Goal: Task Accomplishment & Management: Complete application form

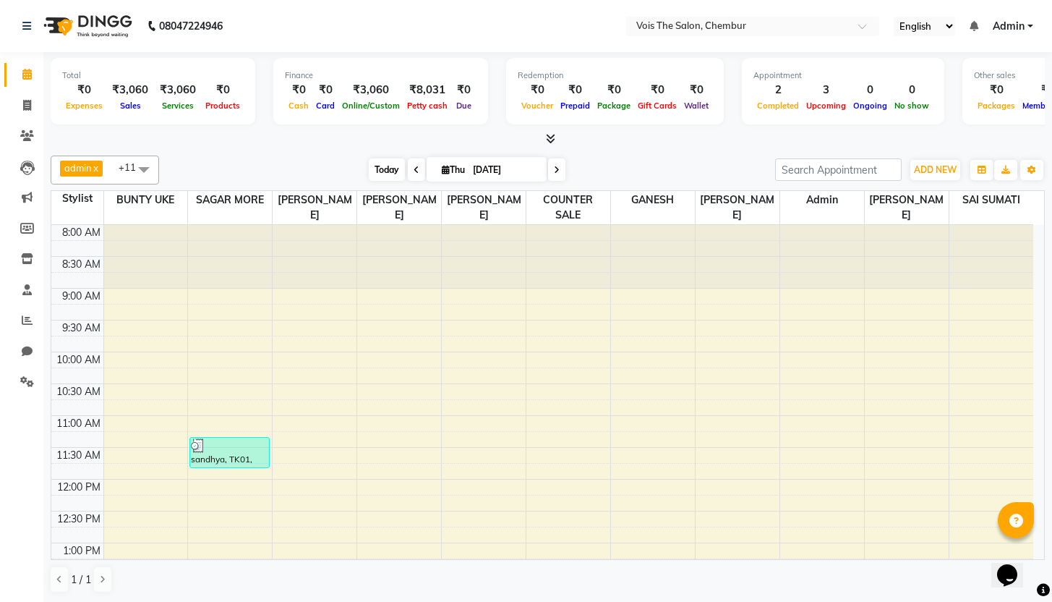
click at [378, 169] on span "Today" at bounding box center [387, 169] width 36 height 22
click at [383, 167] on span "Today" at bounding box center [387, 169] width 36 height 22
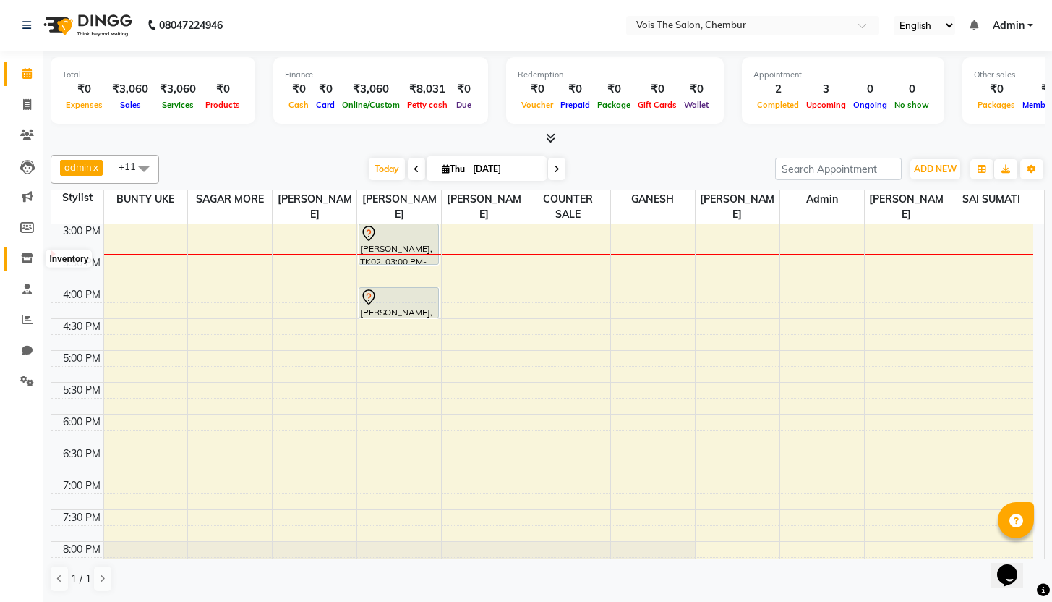
click at [24, 257] on icon at bounding box center [27, 257] width 12 height 11
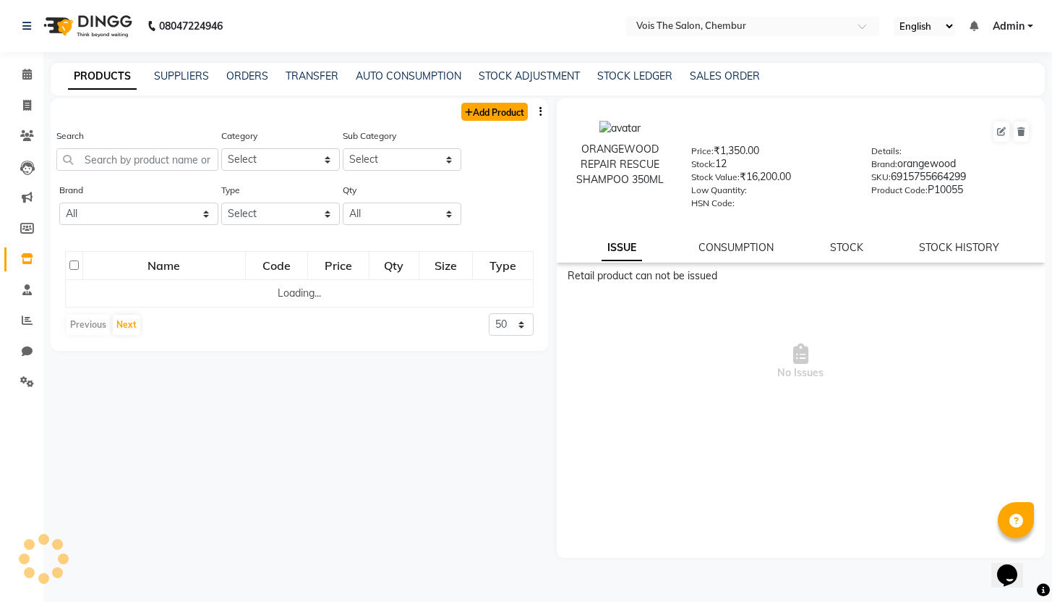
click at [503, 114] on link "Add Product" at bounding box center [494, 112] width 67 height 18
select select "true"
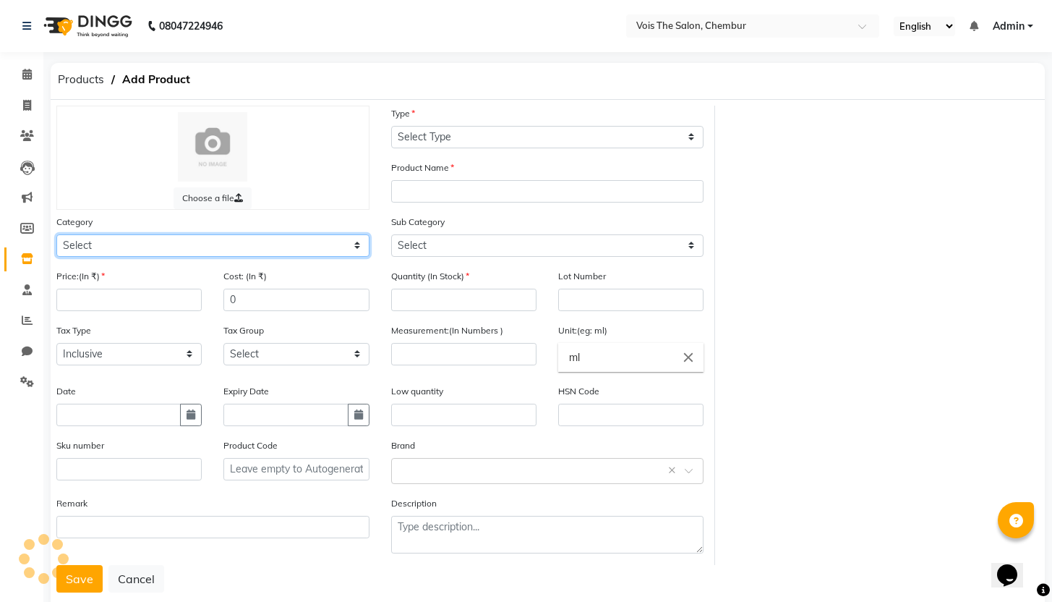
click at [135, 246] on select "Select" at bounding box center [212, 245] width 313 height 22
select select "1571801100"
click at [56, 234] on select "Select Hair Skin Makeup Personal Care Appliances [PERSON_NAME] Waxing Disposabl…" at bounding box center [212, 245] width 313 height 22
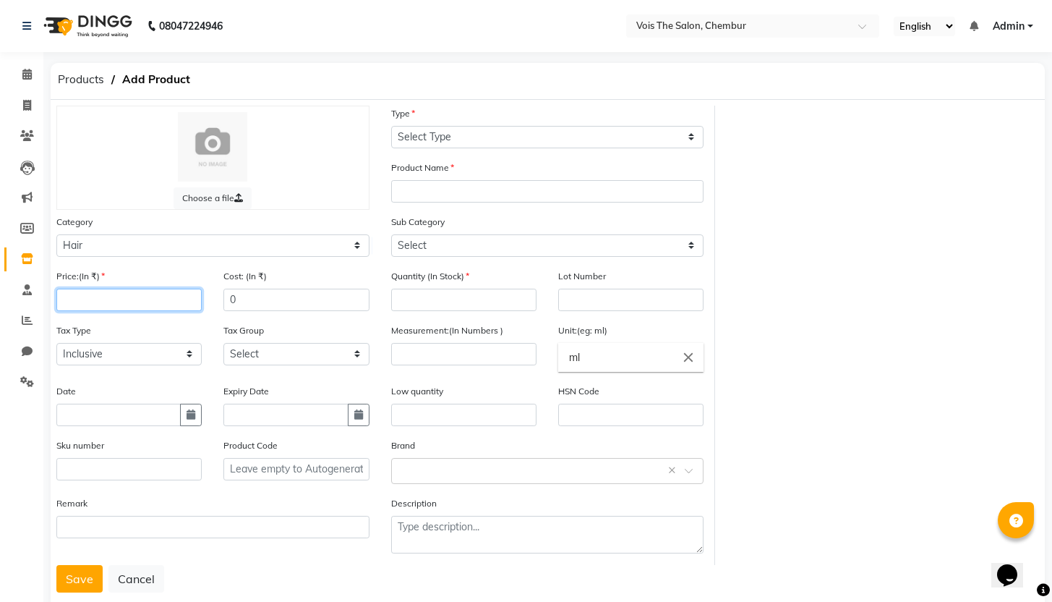
click at [93, 298] on input "number" at bounding box center [128, 300] width 145 height 22
type input "2400"
click at [98, 414] on input "text" at bounding box center [118, 415] width 124 height 22
select select "9"
select select "2025"
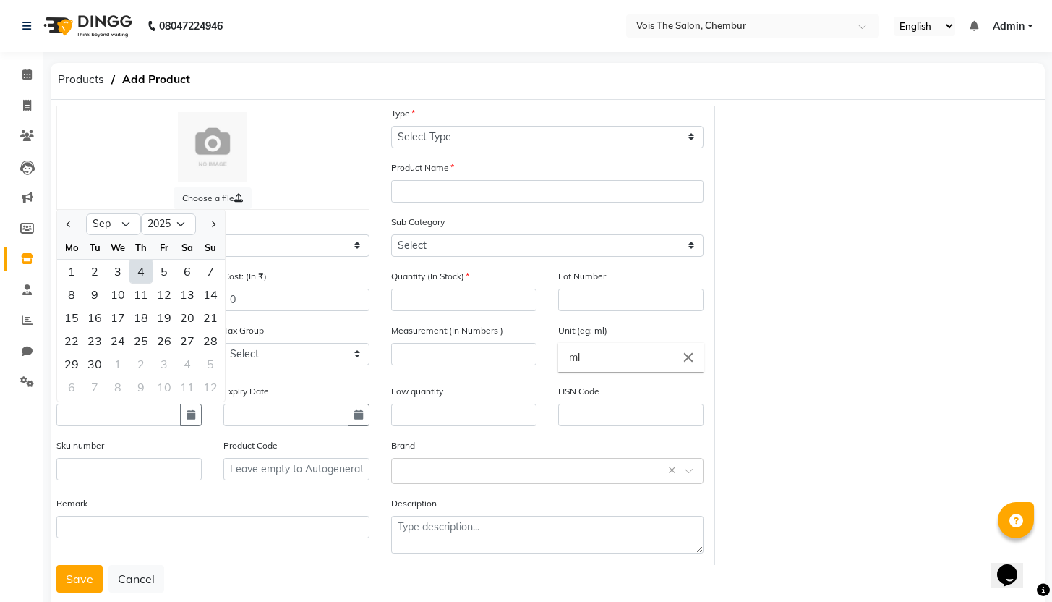
click at [142, 271] on div "4" at bounding box center [140, 271] width 23 height 23
type input "[DATE]"
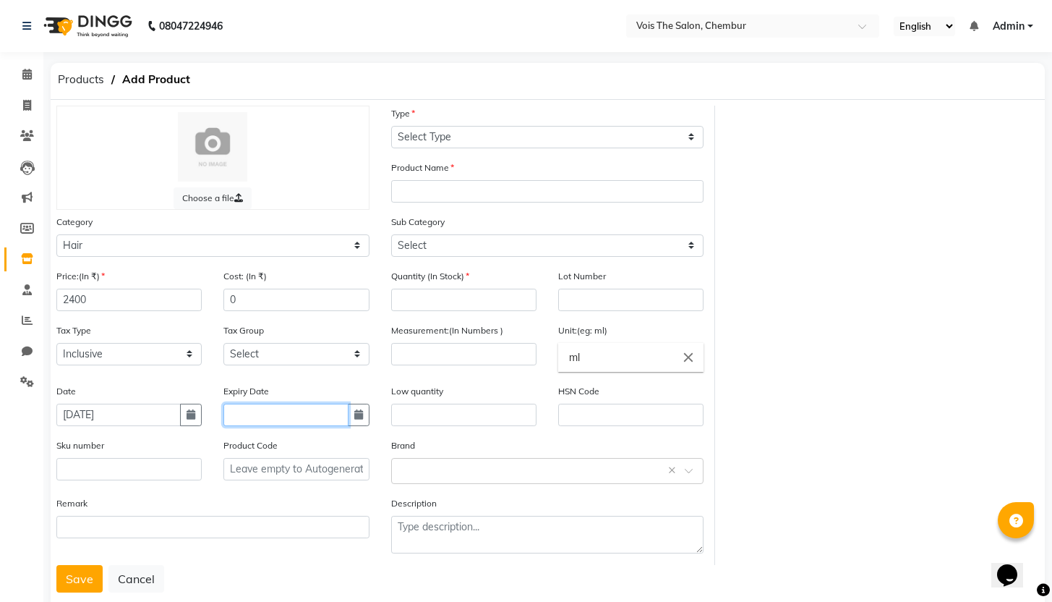
click at [265, 413] on input "text" at bounding box center [285, 415] width 124 height 22
select select "9"
select select "2025"
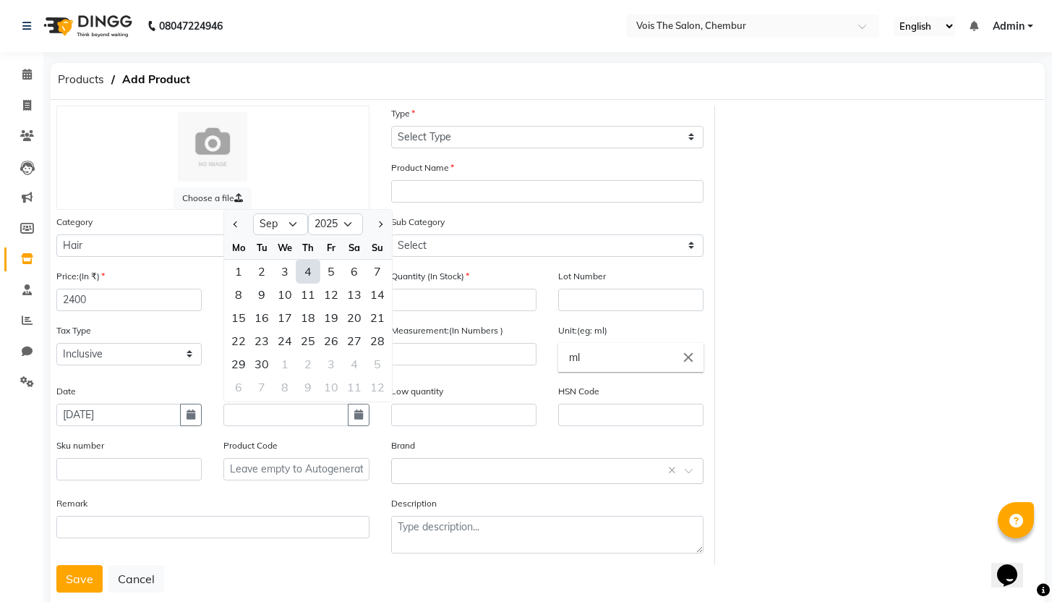
click at [310, 272] on div "4" at bounding box center [308, 271] width 23 height 23
type input "[DATE]"
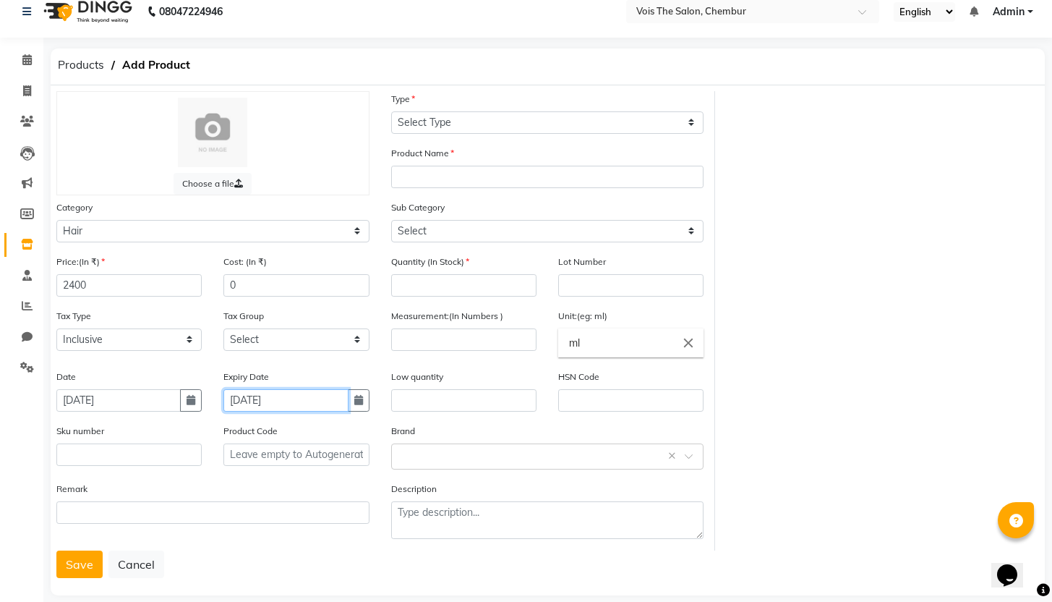
scroll to position [16, 0]
click at [364, 401] on button "button" at bounding box center [359, 399] width 22 height 22
select select "9"
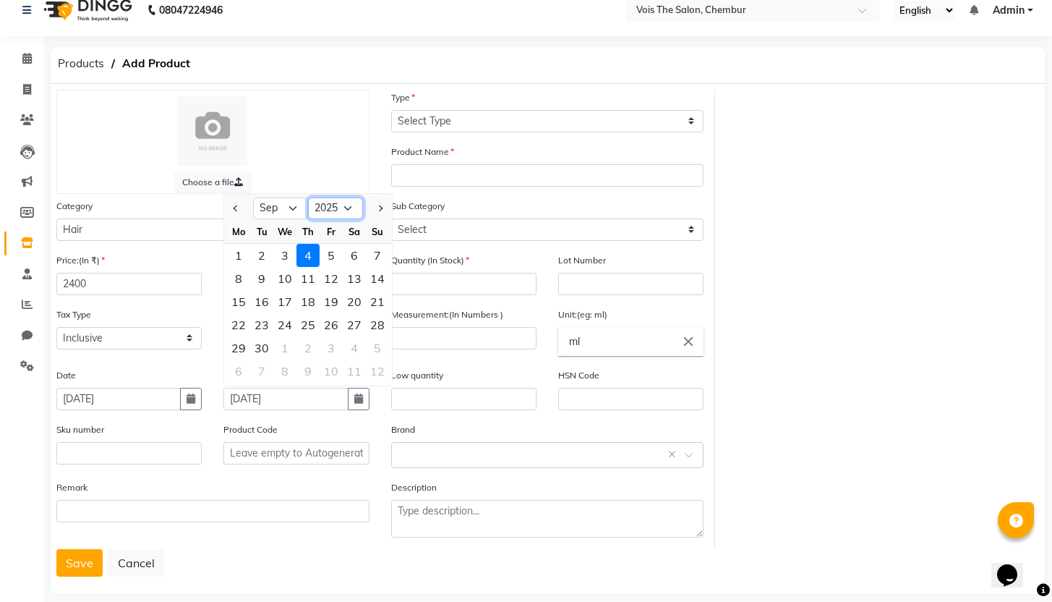
click at [345, 210] on select "2015 2016 2017 2018 2019 2020 2021 2022 2023 2024 2025 2026 2027 2028 2029 2030…" at bounding box center [335, 208] width 55 height 22
select select "2027"
click at [308, 197] on select "2015 2016 2017 2018 2019 2020 2021 2022 2023 2024 2025 2026 2027 2028 2029 2030…" at bounding box center [335, 208] width 55 height 22
click at [307, 255] on div "2" at bounding box center [308, 255] width 23 height 23
type input "[DATE]"
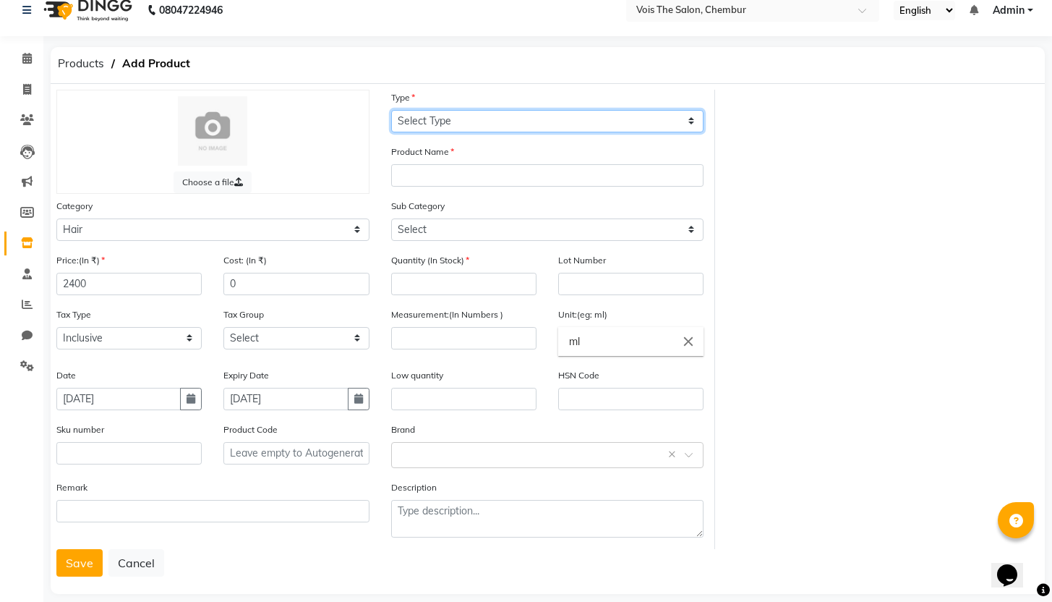
click at [449, 122] on select "Select Type Both Retail Consumable" at bounding box center [547, 121] width 313 height 22
select select "R"
click at [391, 110] on select "Select Type Both Retail Consumable" at bounding box center [547, 121] width 313 height 22
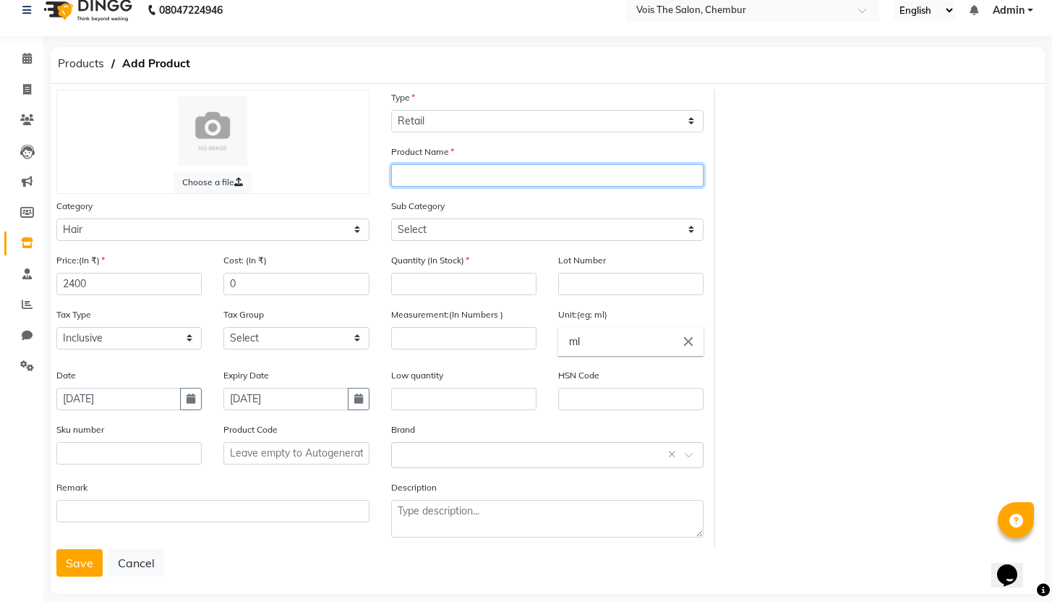
click at [429, 177] on input "text" at bounding box center [547, 175] width 313 height 22
type input "S"
type input "SS-SCALP LEAVE-IN TREATMENT"
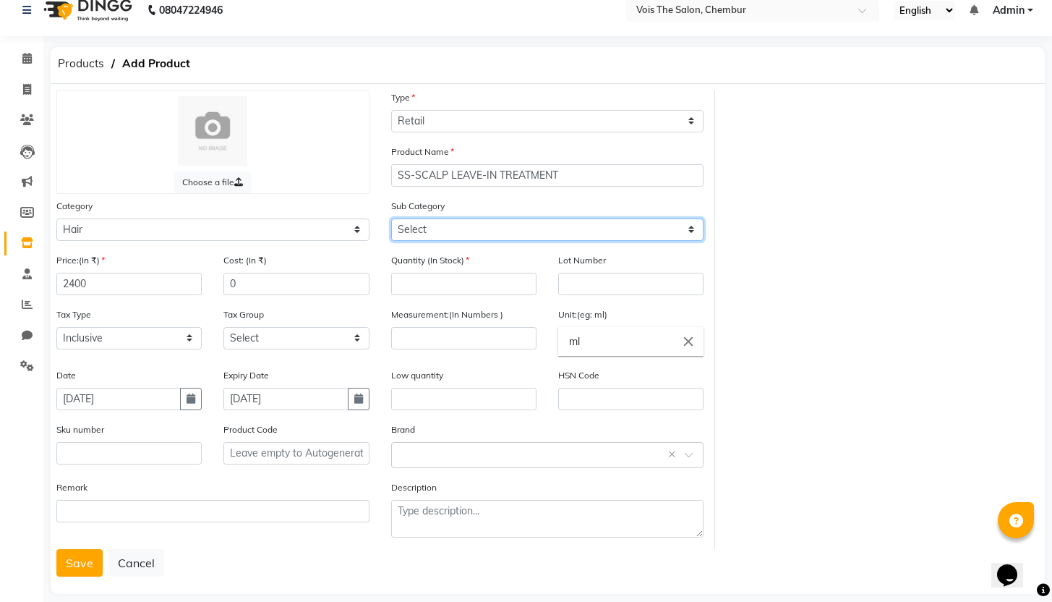
click at [495, 231] on select "Select Shampoo Conditioner Cream Mask Oil Serum Color Appliances Treatment Styl…" at bounding box center [547, 229] width 313 height 22
select select "1571801109"
click at [391, 218] on select "Select Shampoo Conditioner Cream Mask Oil Serum Color Appliances Treatment Styl…" at bounding box center [547, 229] width 313 height 22
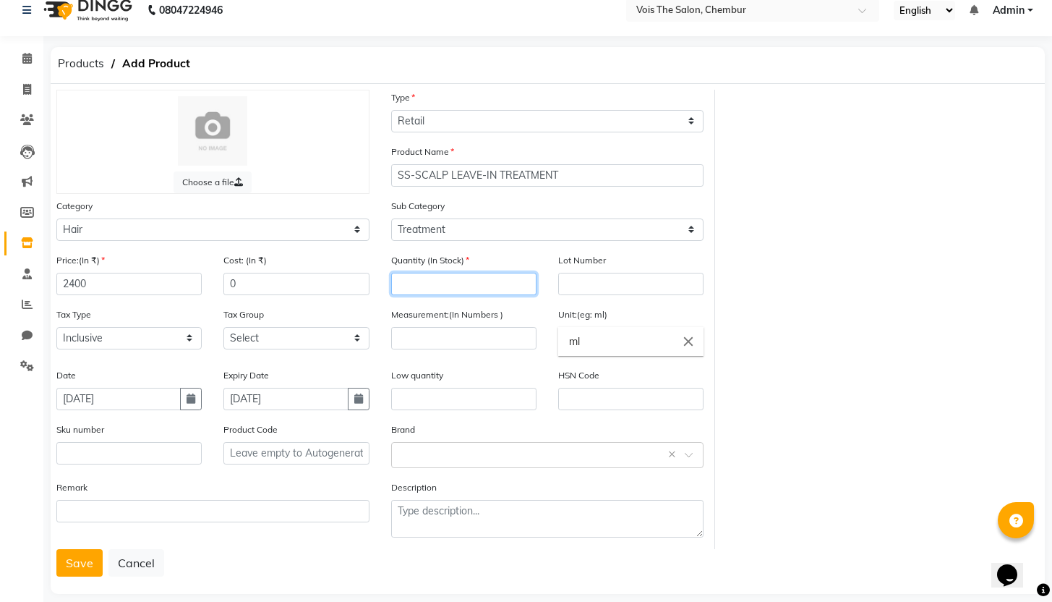
click at [420, 287] on input "number" at bounding box center [463, 284] width 145 height 22
type input "2"
click at [432, 336] on input "number" at bounding box center [463, 338] width 145 height 22
type input "60"
click at [601, 401] on input "text" at bounding box center [630, 399] width 145 height 22
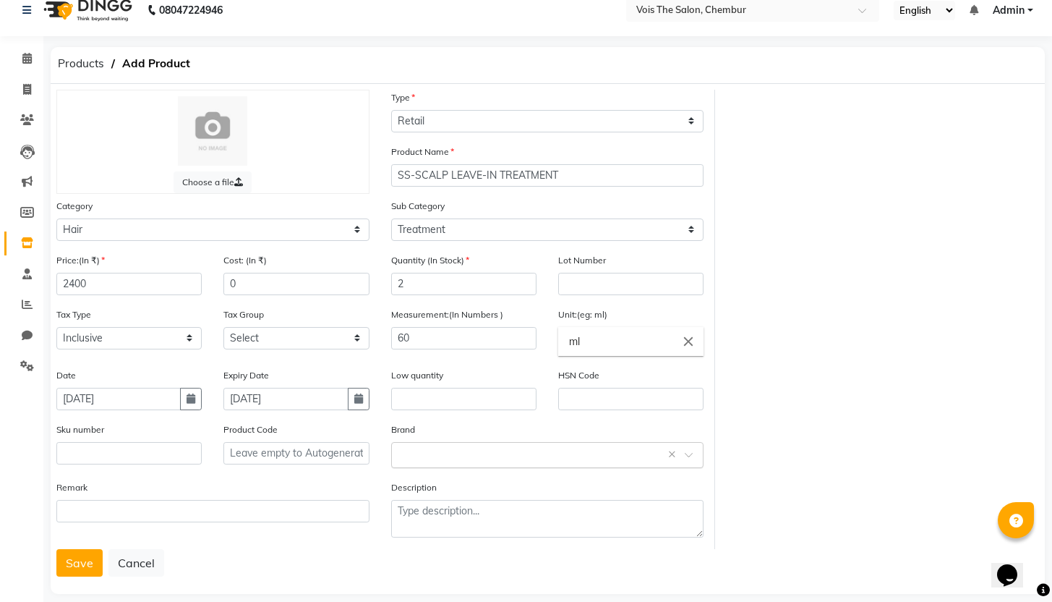
click at [523, 448] on input "text" at bounding box center [533, 453] width 268 height 15
type input "BEAUTY GARAGE"
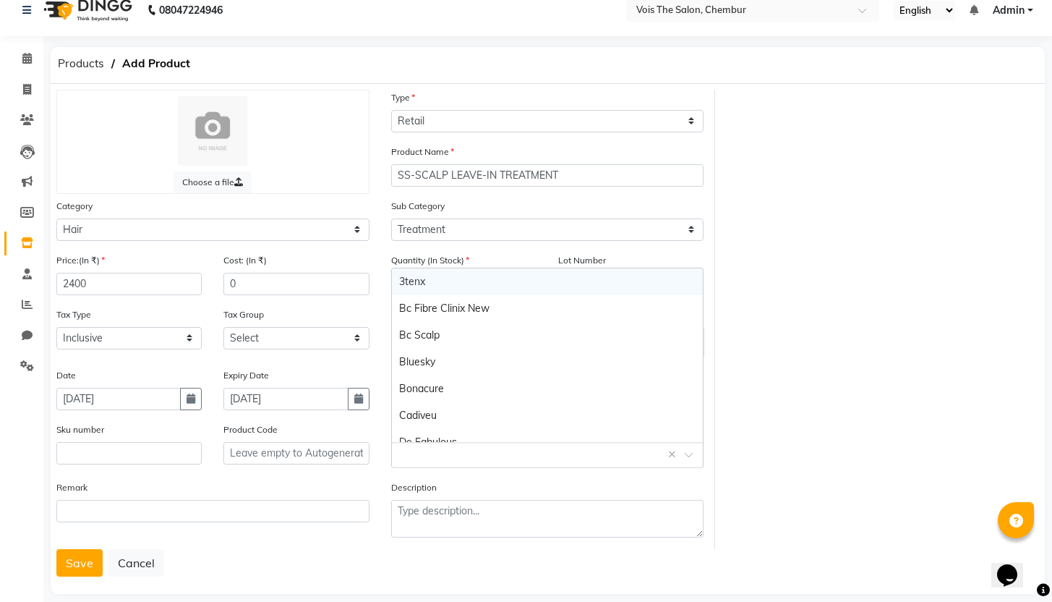
click at [525, 459] on input "text" at bounding box center [533, 453] width 268 height 15
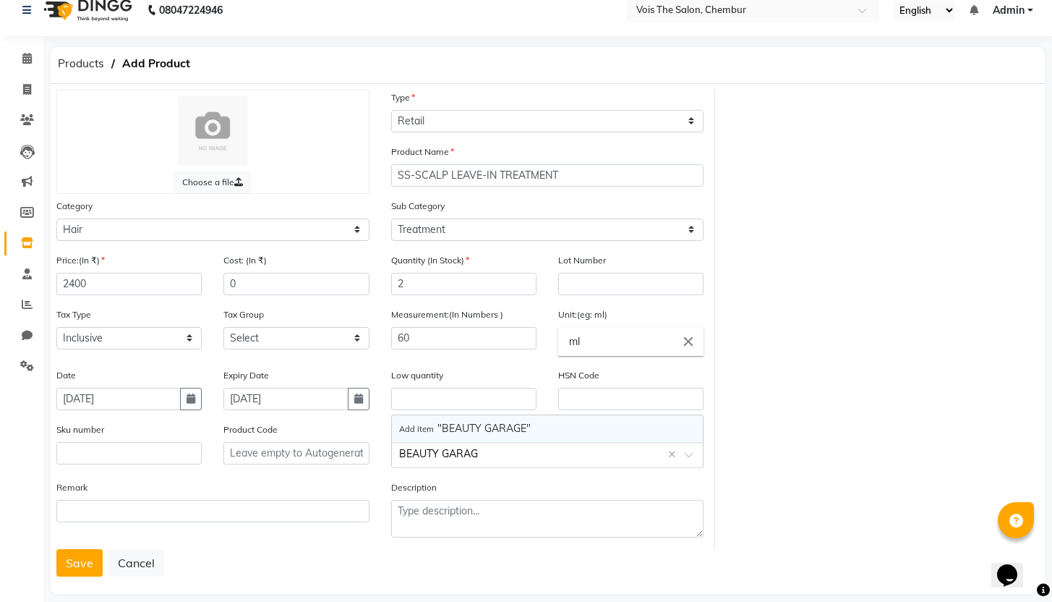
type input "BEAUTY GARAGE"
click at [693, 458] on span at bounding box center [694, 458] width 18 height 15
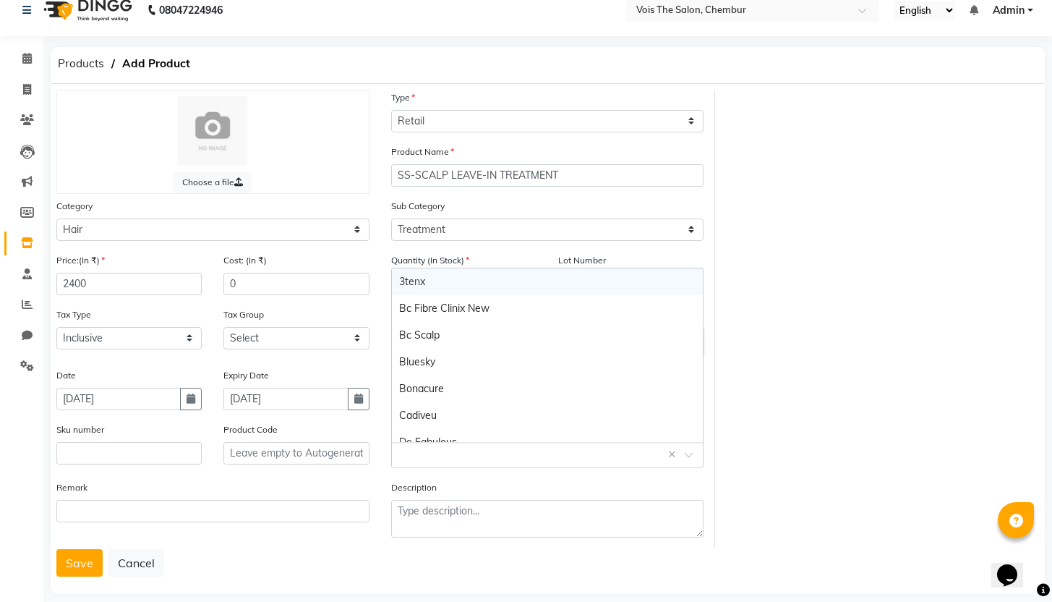
click at [693, 458] on span at bounding box center [694, 458] width 18 height 15
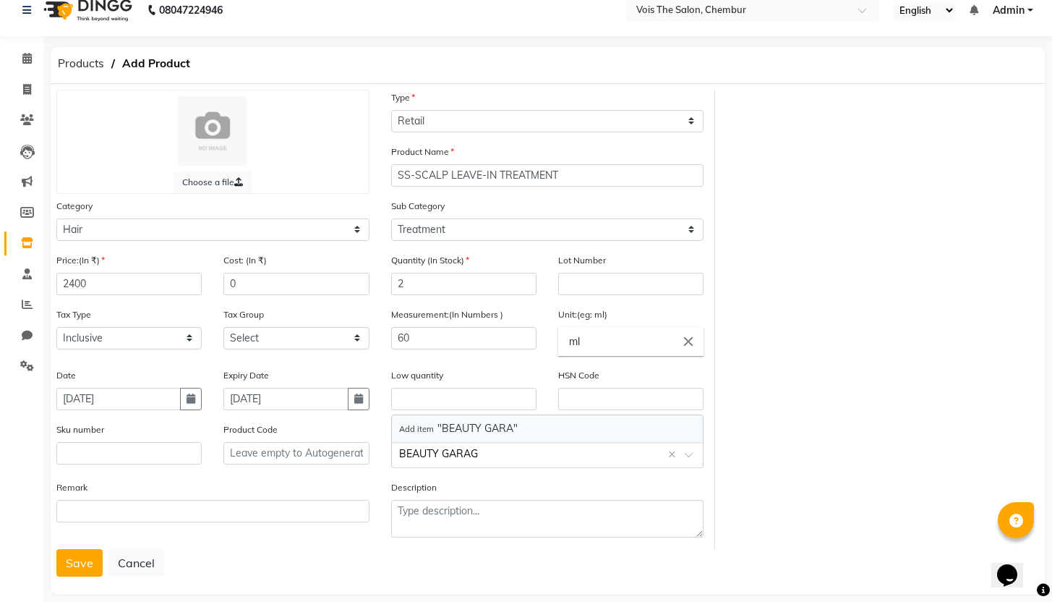
type input "BEAUTY GARAGE"
click at [443, 425] on span "Add item "BEAUTY GARAGE"" at bounding box center [465, 428] width 132 height 13
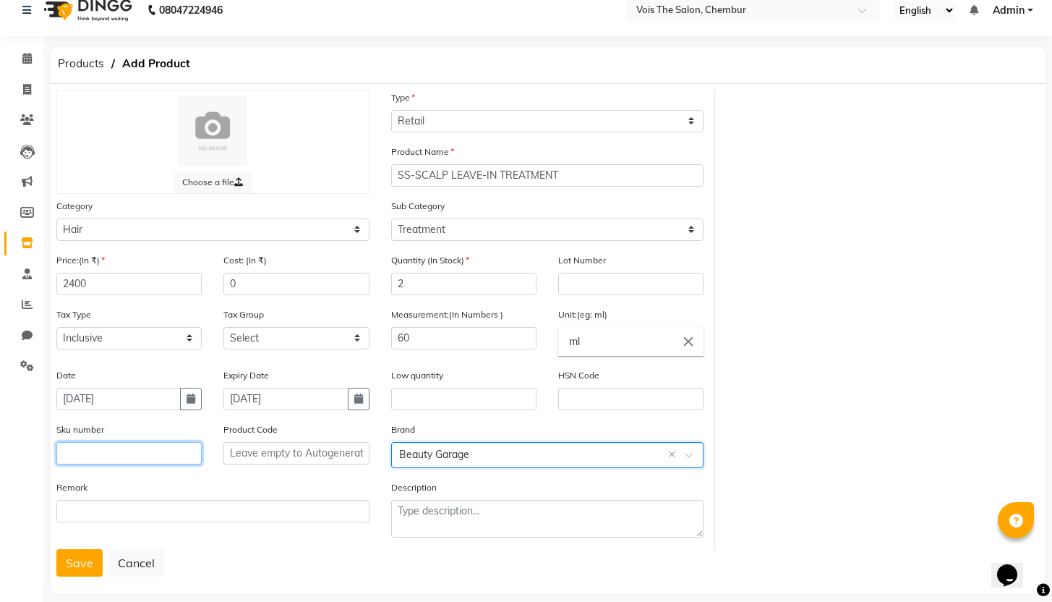
click at [72, 456] on input "text" at bounding box center [128, 453] width 145 height 22
type input "0691027644799"
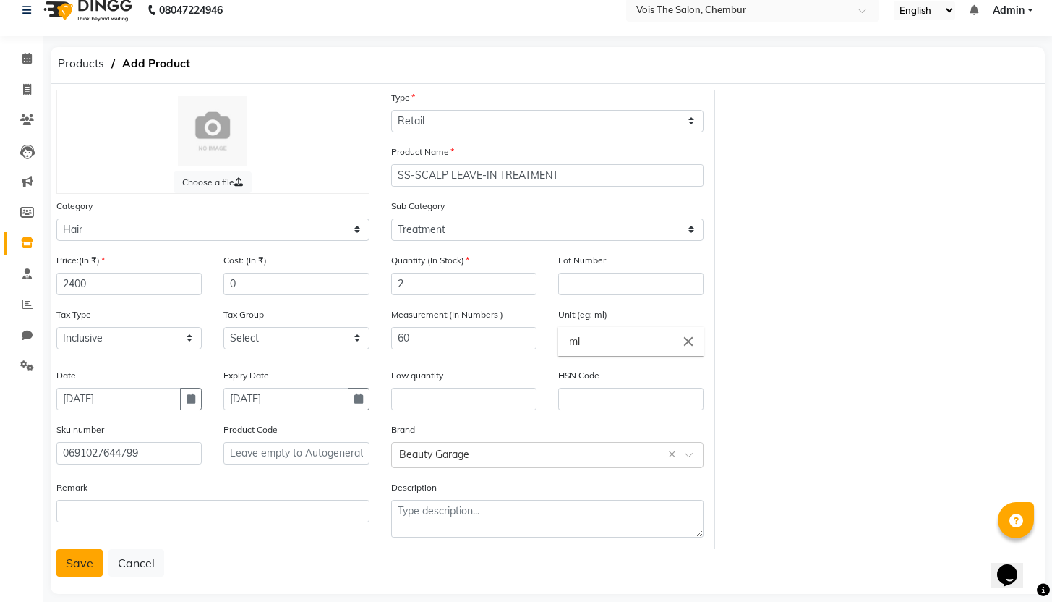
click at [80, 562] on button "Save" at bounding box center [79, 562] width 46 height 27
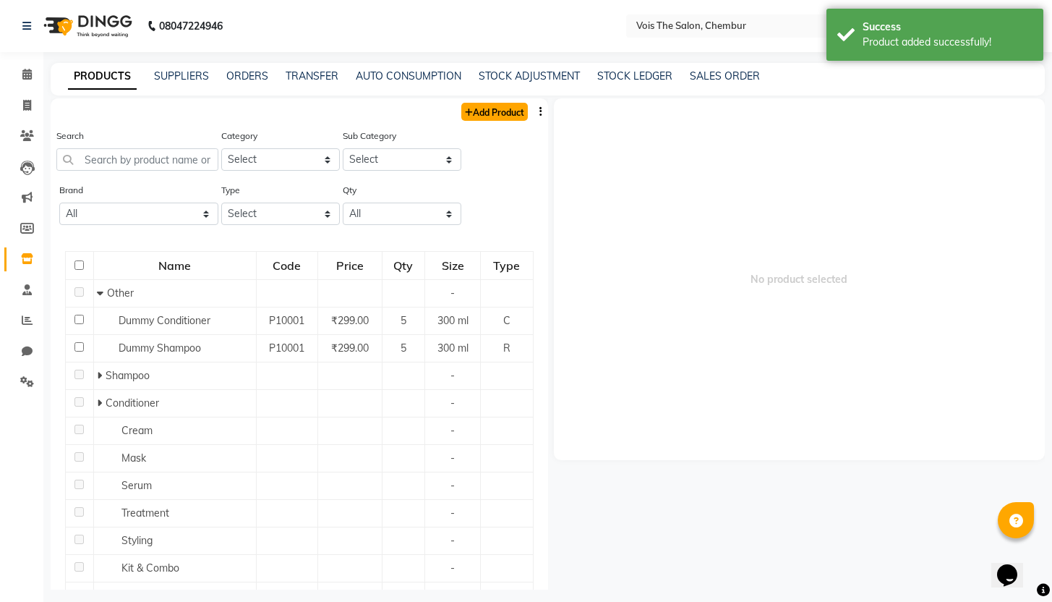
click at [473, 112] on link "Add Product" at bounding box center [494, 112] width 67 height 18
select select "true"
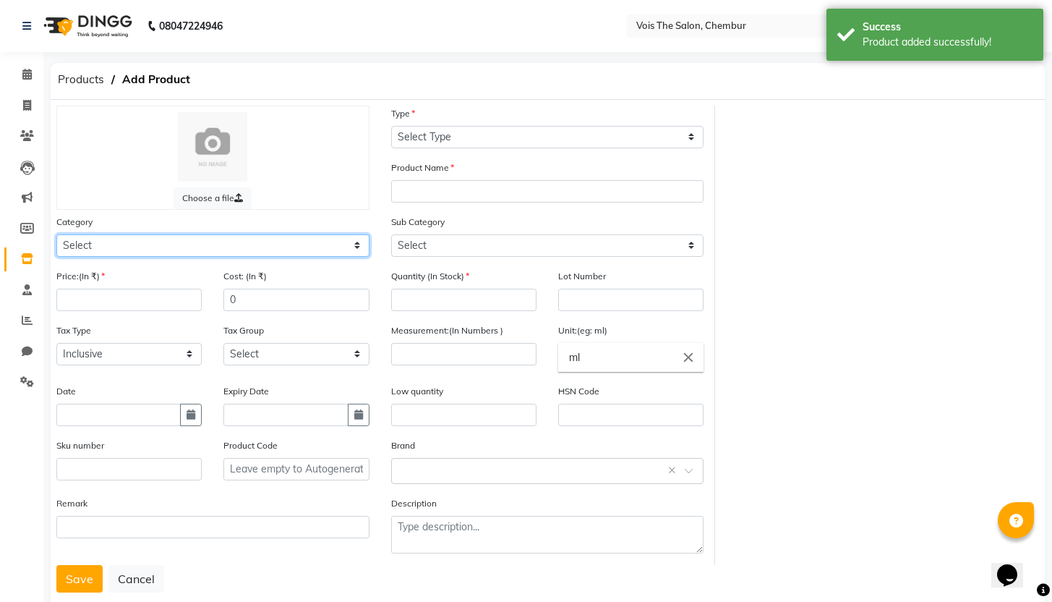
click at [177, 255] on select "Select Hair Skin Makeup Personal Care Appliances [PERSON_NAME] Waxing Disposabl…" at bounding box center [212, 245] width 313 height 22
select select "1571801100"
click at [56, 234] on select "Select Hair Skin Makeup Personal Care Appliances [PERSON_NAME] Waxing Disposabl…" at bounding box center [212, 245] width 313 height 22
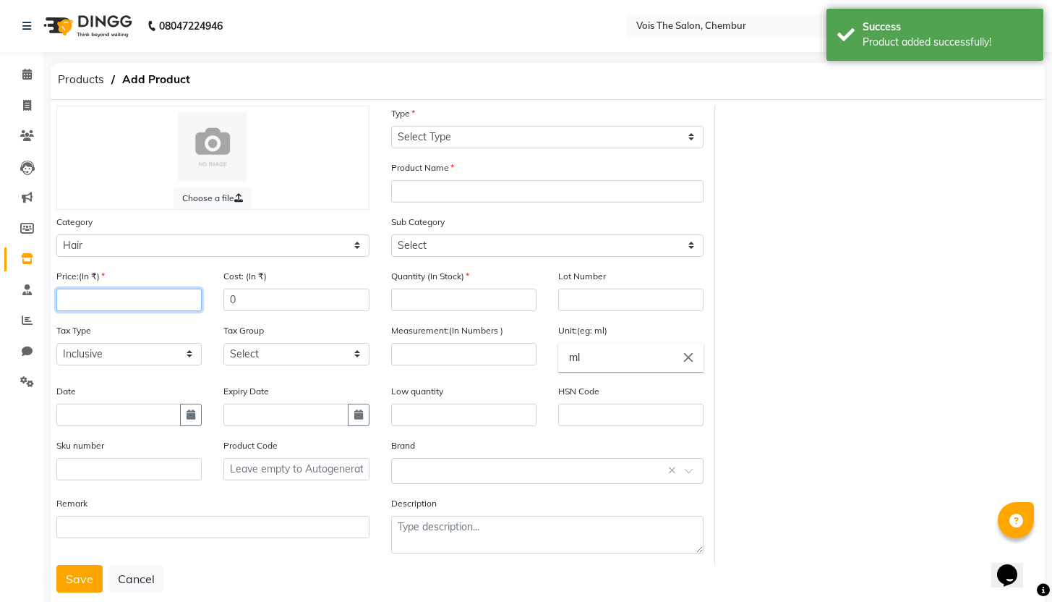
click at [94, 302] on input "number" at bounding box center [128, 300] width 145 height 22
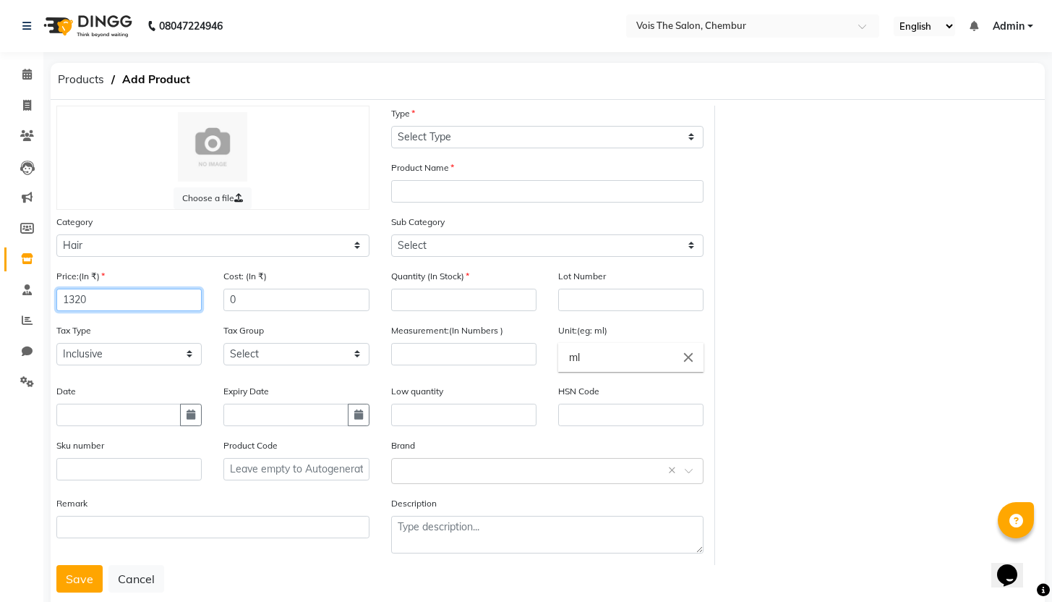
type input "1320"
click at [116, 354] on select "Select Inclusive Exclusive" at bounding box center [128, 354] width 145 height 22
click at [118, 419] on input "text" at bounding box center [118, 415] width 124 height 22
select select "9"
select select "2025"
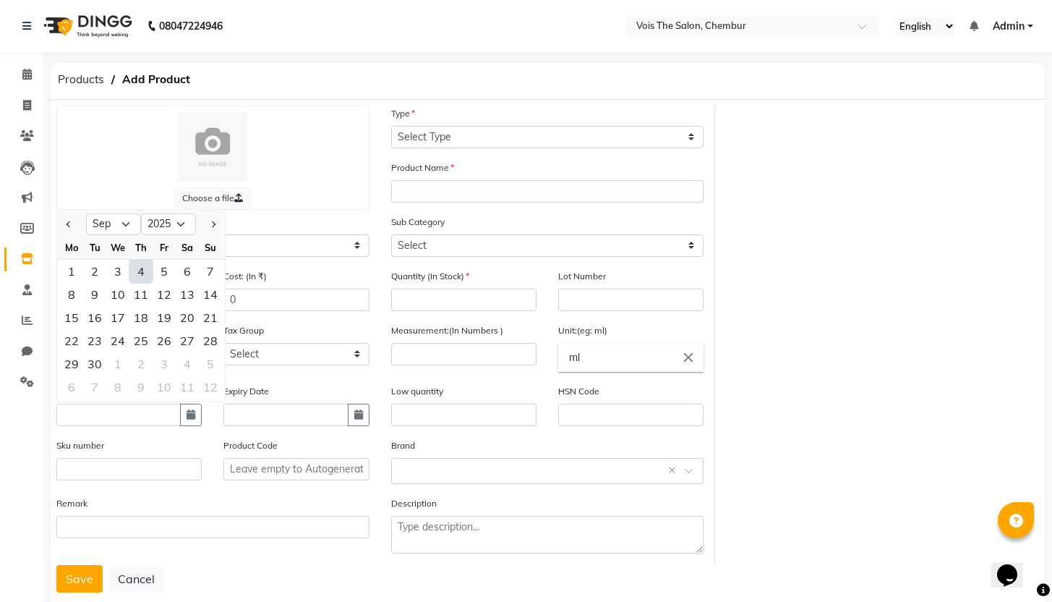
click at [146, 271] on div "4" at bounding box center [140, 271] width 23 height 23
type input "[DATE]"
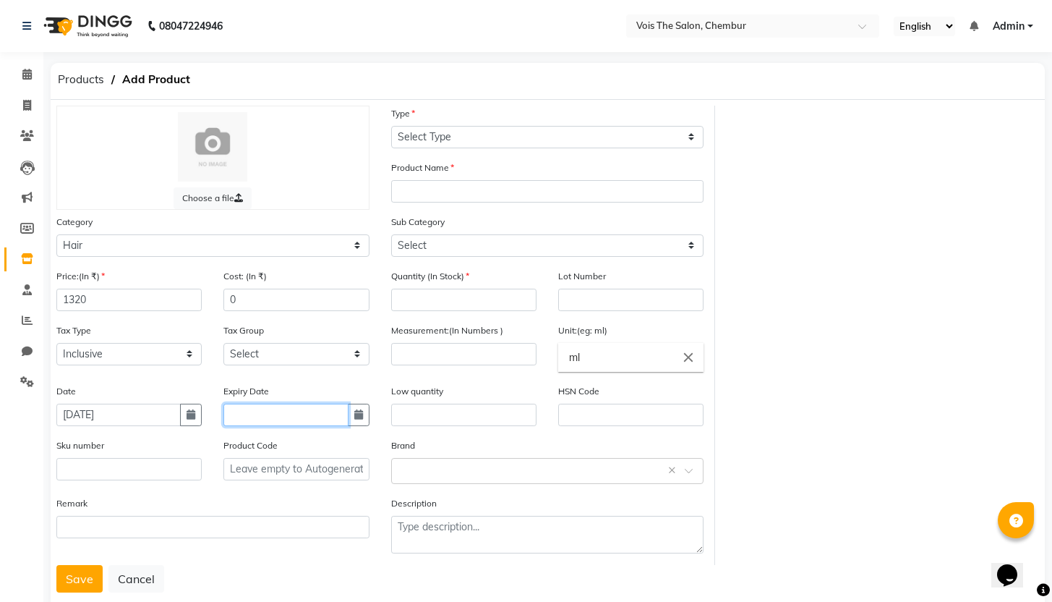
click at [330, 407] on input "text" at bounding box center [285, 415] width 124 height 22
select select "9"
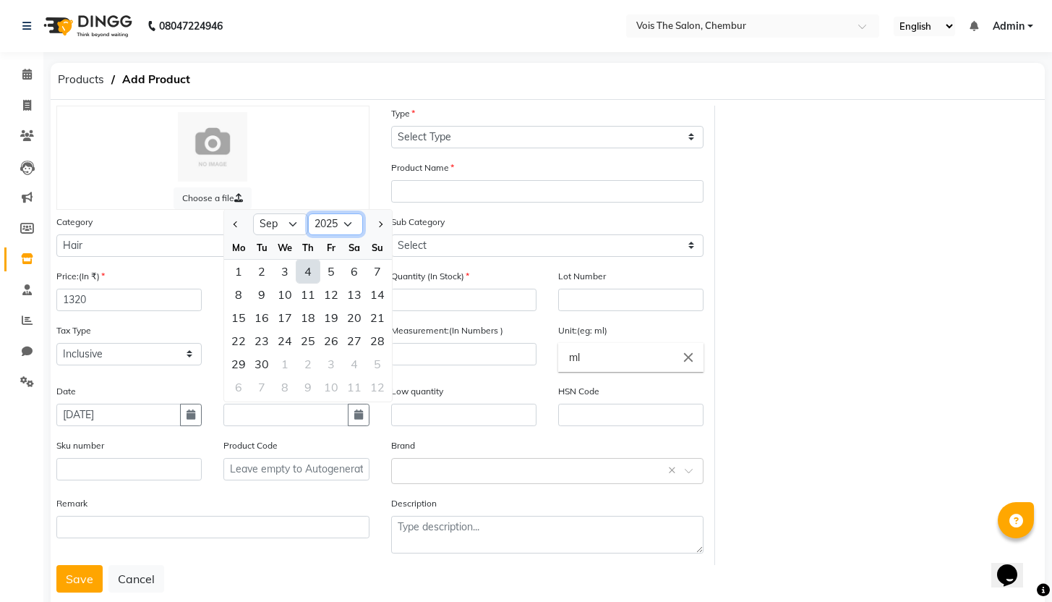
click at [349, 228] on select "2015 2016 2017 2018 2019 2020 2021 2022 2023 2024 2025 2026 2027 2028 2029 2030…" at bounding box center [335, 224] width 55 height 22
select select "2027"
click at [308, 213] on select "2015 2016 2017 2018 2019 2020 2021 2022 2023 2024 2025 2026 2027 2028 2029 2030…" at bounding box center [335, 224] width 55 height 22
click at [334, 271] on div "3" at bounding box center [331, 271] width 23 height 23
type input "[DATE]"
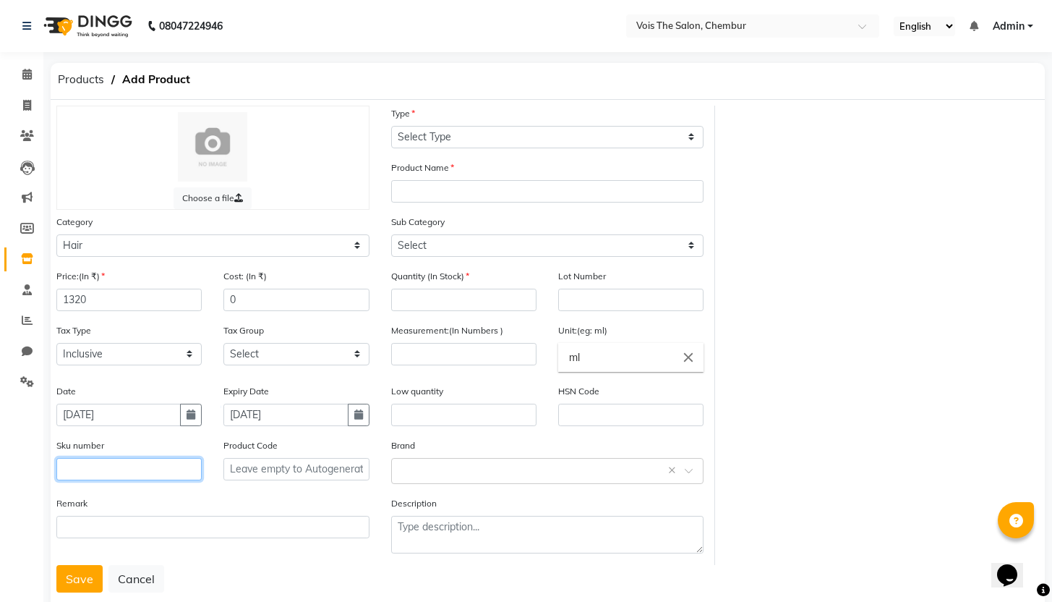
click at [95, 464] on input "text" at bounding box center [128, 469] width 145 height 22
type input "0691027644768"
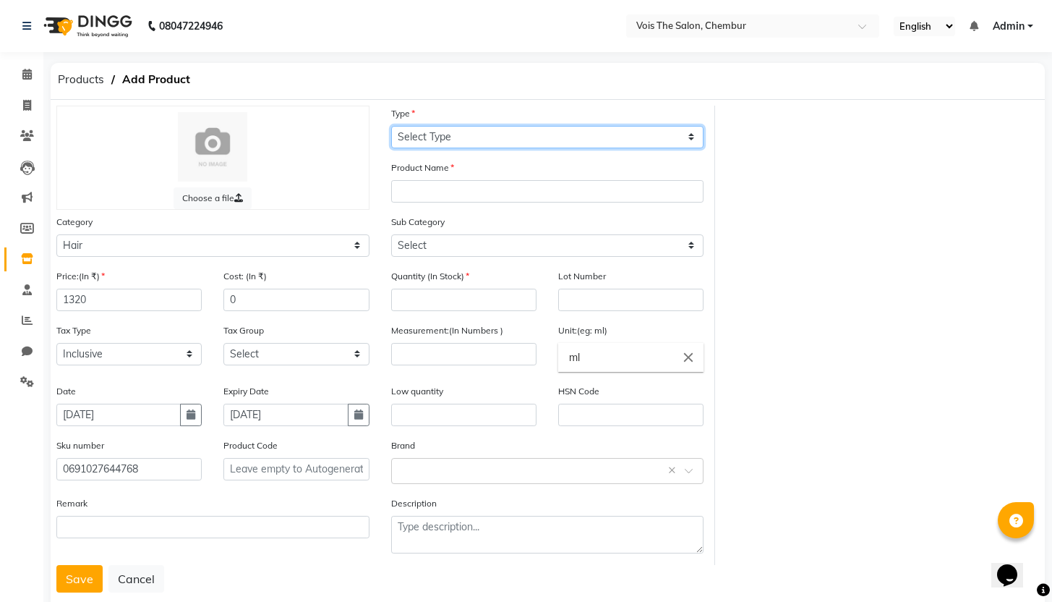
click at [498, 140] on select "Select Type Both Retail Consumable" at bounding box center [547, 137] width 313 height 22
select select "R"
click at [391, 126] on select "Select Type Both Retail Consumable" at bounding box center [547, 137] width 313 height 22
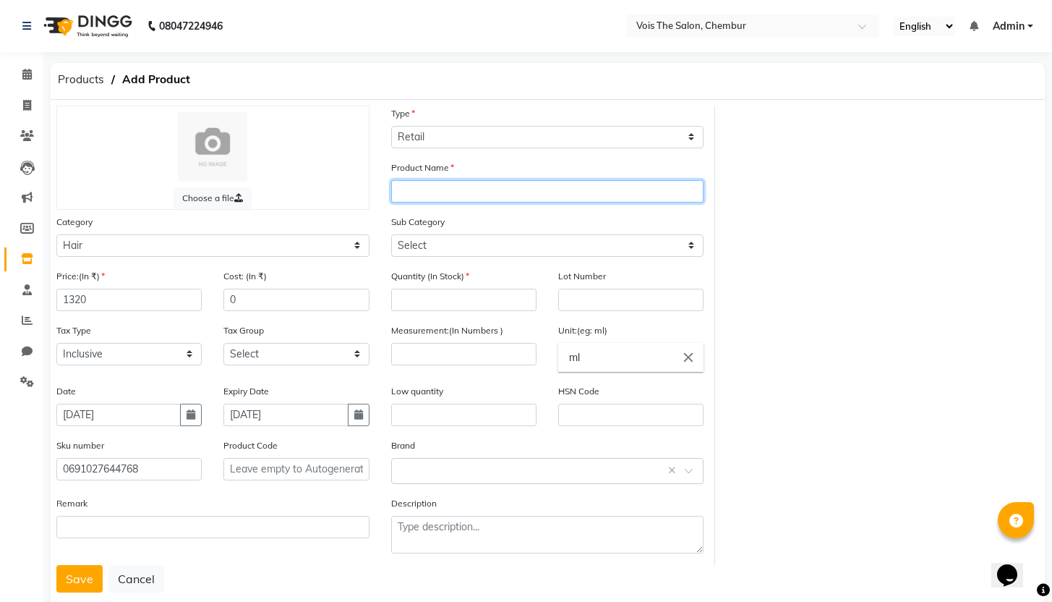
click at [453, 192] on input "text" at bounding box center [547, 191] width 313 height 22
type input "SS-HAIR & SCALP CONDITIONER"
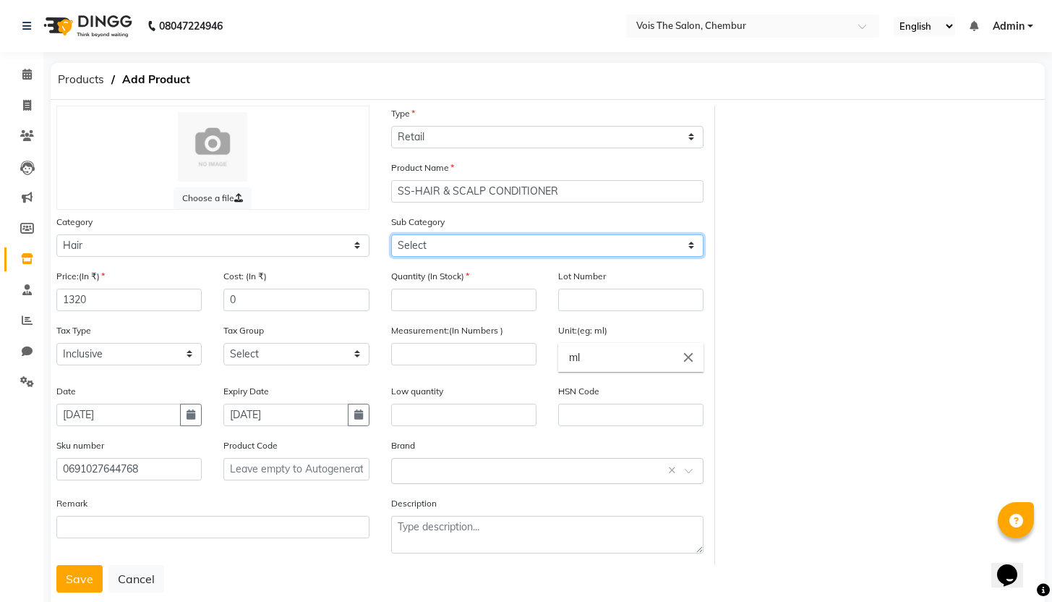
click at [514, 252] on select "Select Shampoo Conditioner Cream Mask Oil Serum Color Appliances Treatment Styl…" at bounding box center [547, 245] width 313 height 22
select select "1571801102"
click at [391, 234] on select "Select Shampoo Conditioner Cream Mask Oil Serum Color Appliances Treatment Styl…" at bounding box center [547, 245] width 313 height 22
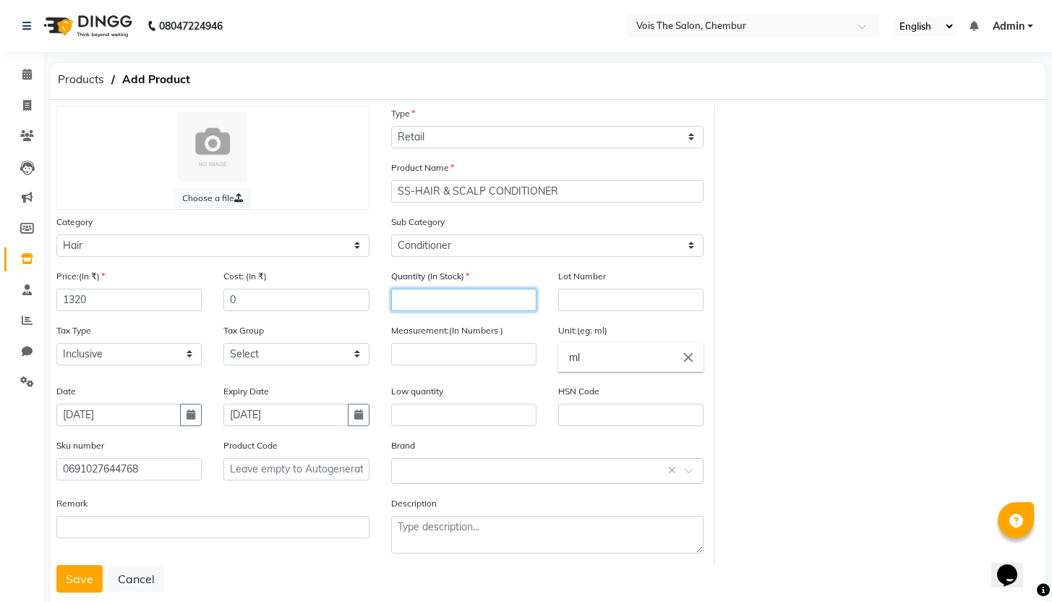
click at [430, 301] on input "number" at bounding box center [463, 300] width 145 height 22
type input "8"
click at [438, 359] on input "number" at bounding box center [463, 354] width 145 height 22
type input "200"
click at [534, 467] on input "text" at bounding box center [533, 469] width 268 height 15
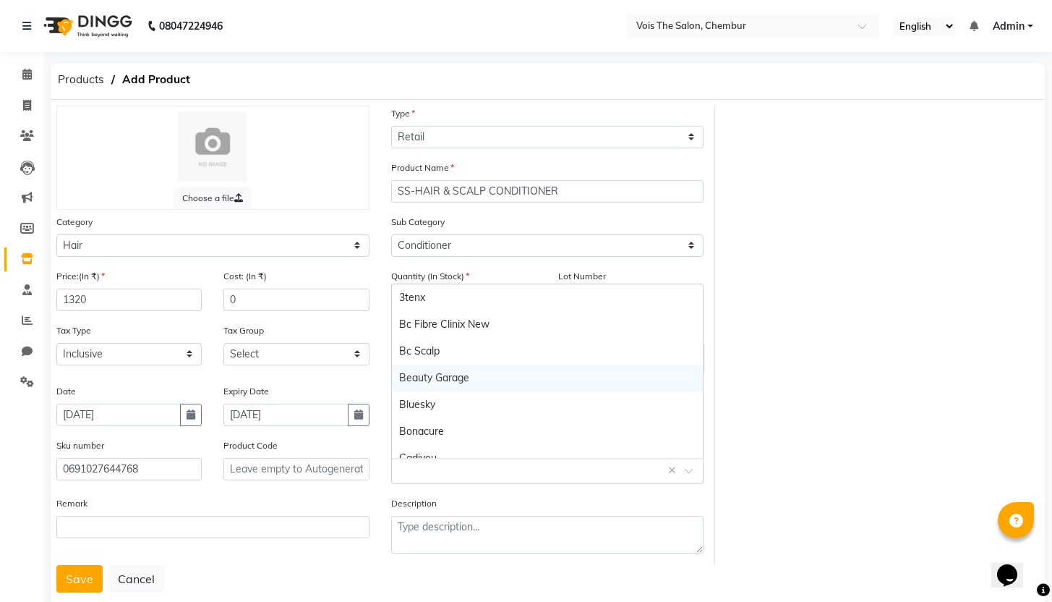
click at [462, 375] on div "Beauty Garage" at bounding box center [548, 378] width 312 height 27
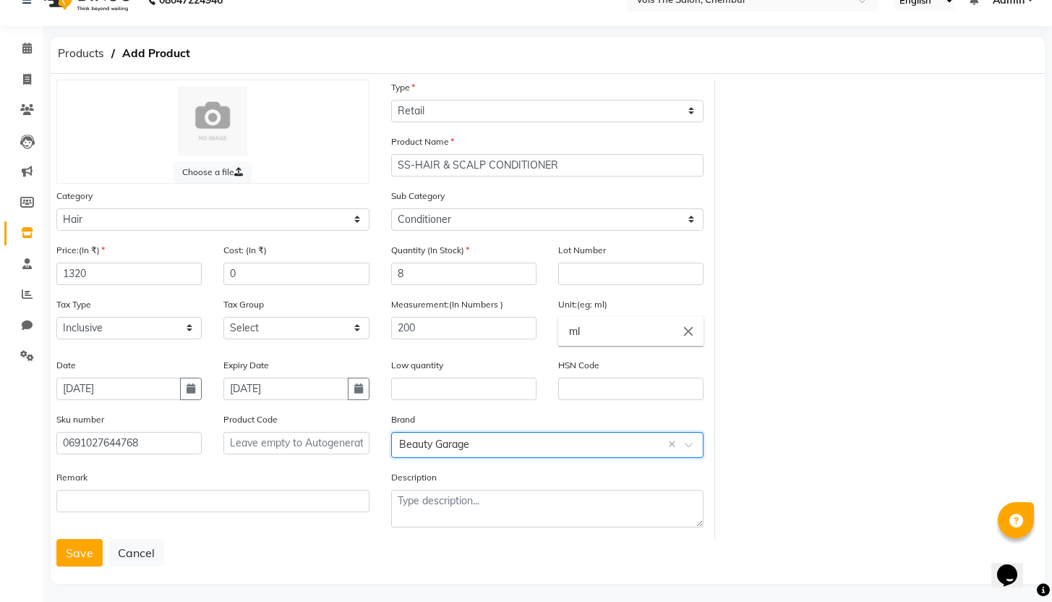
scroll to position [33, 0]
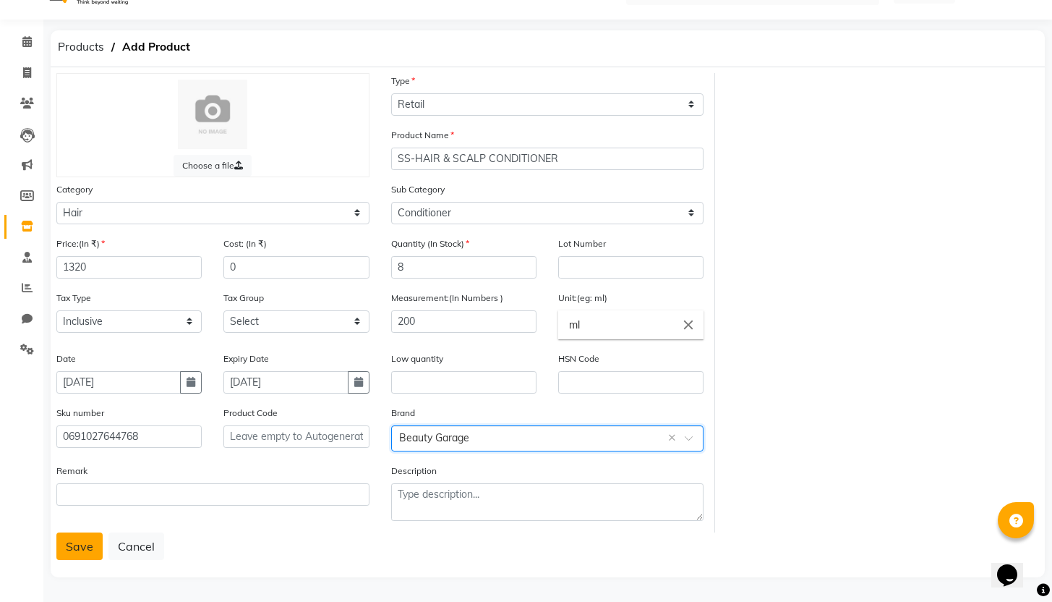
click at [82, 540] on button "Save" at bounding box center [79, 545] width 46 height 27
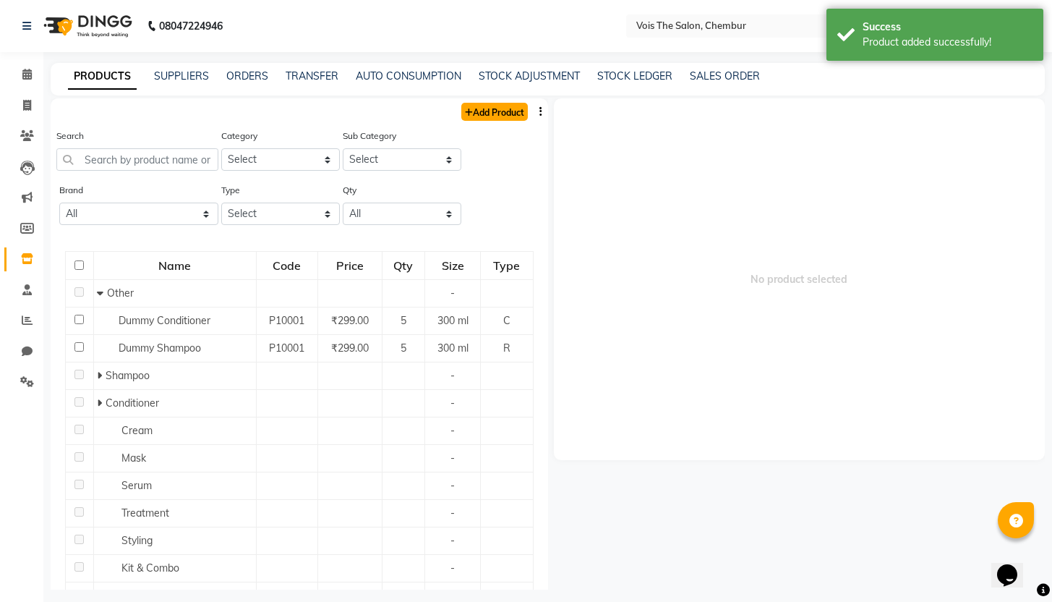
click at [492, 111] on link "Add Product" at bounding box center [494, 112] width 67 height 18
select select "true"
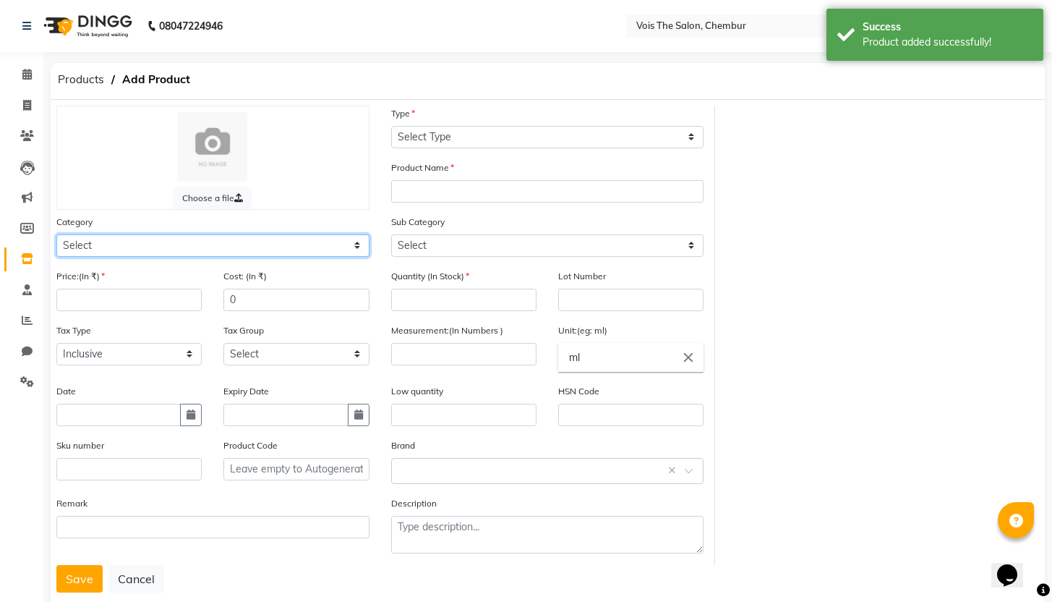
click at [162, 247] on select "Select Hair Skin Makeup Personal Care Appliances [PERSON_NAME] Waxing Disposabl…" at bounding box center [212, 245] width 313 height 22
select select "1571801100"
click at [56, 234] on select "Select Hair Skin Makeup Personal Care Appliances [PERSON_NAME] Waxing Disposabl…" at bounding box center [212, 245] width 313 height 22
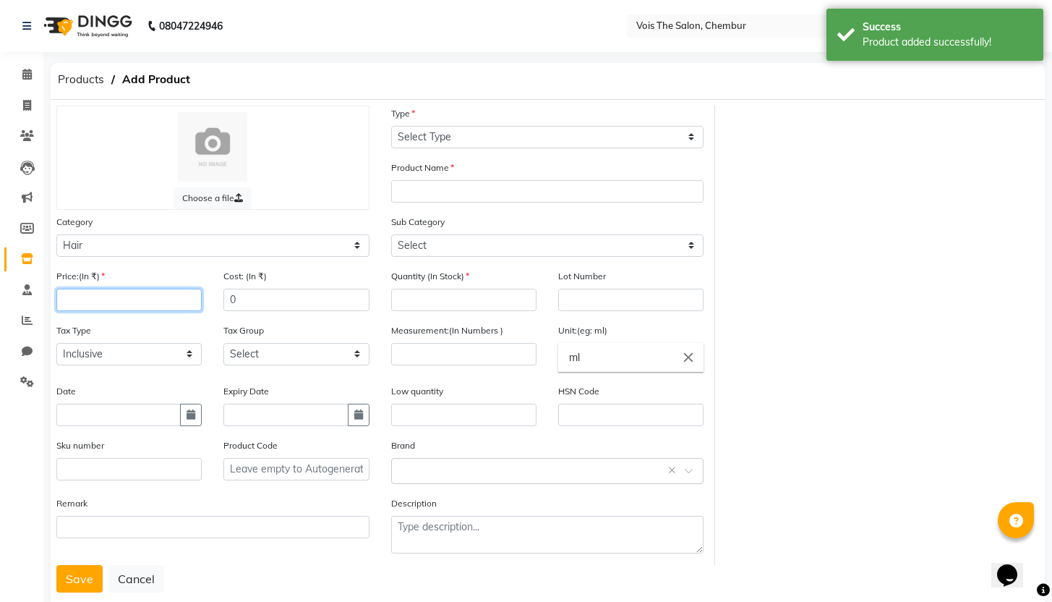
click at [121, 304] on input "number" at bounding box center [128, 300] width 145 height 22
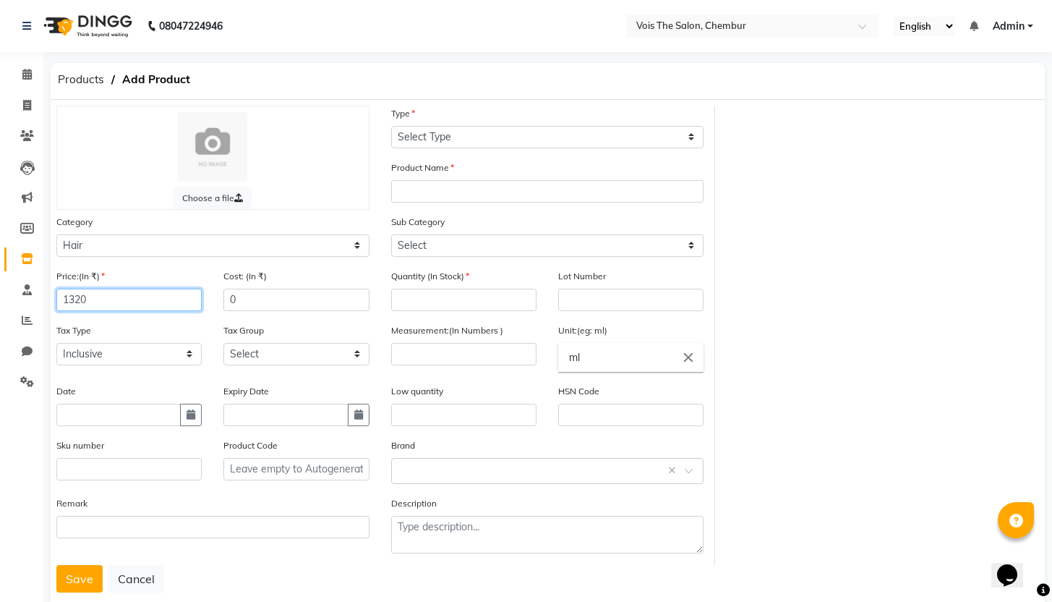
type input "1320"
click at [89, 414] on input "text" at bounding box center [118, 415] width 124 height 22
select select "9"
select select "2025"
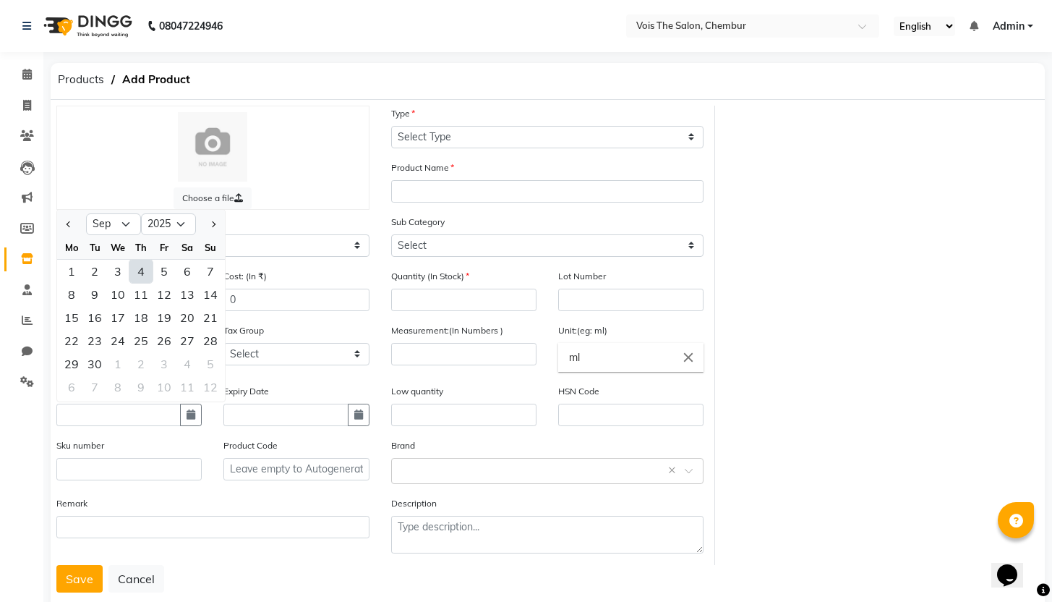
click at [146, 268] on div "4" at bounding box center [140, 271] width 23 height 23
type input "[DATE]"
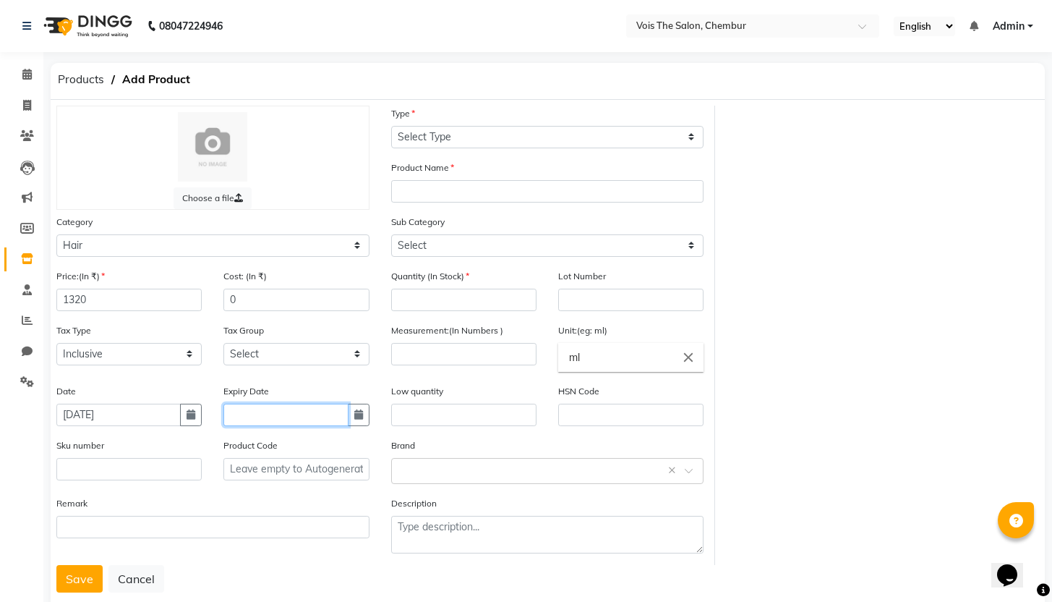
click at [325, 420] on input "text" at bounding box center [285, 415] width 124 height 22
select select "9"
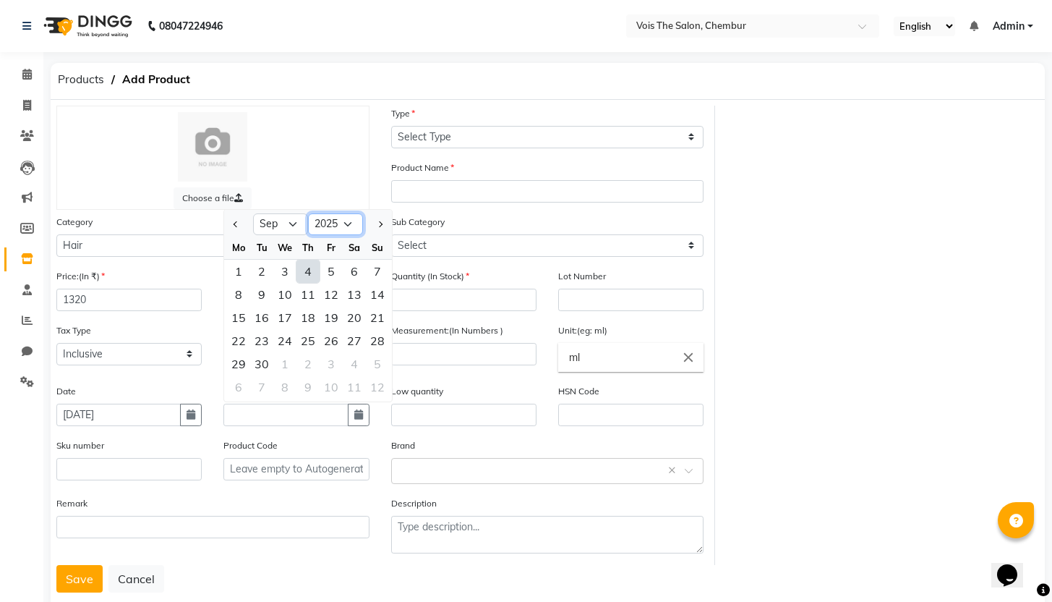
click at [345, 226] on select "2015 2016 2017 2018 2019 2020 2021 2022 2023 2024 2025 2026 2027 2028 2029 2030…" at bounding box center [335, 224] width 55 height 22
select select "2027"
click at [308, 213] on select "2015 2016 2017 2018 2019 2020 2021 2022 2023 2024 2025 2026 2027 2028 2029 2030…" at bounding box center [335, 224] width 55 height 22
click at [321, 270] on div "3" at bounding box center [331, 271] width 23 height 23
type input "[DATE]"
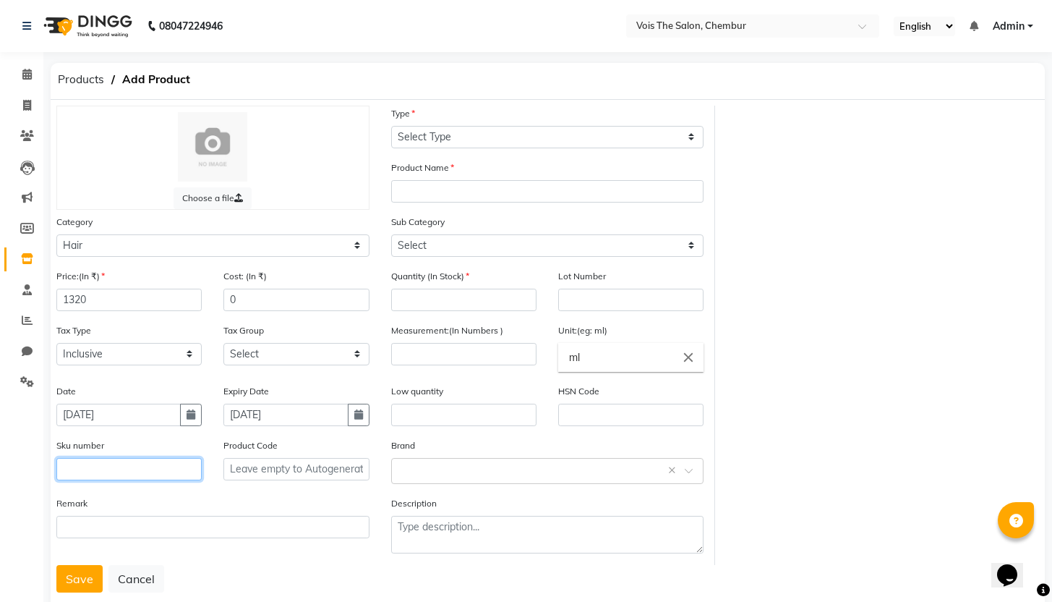
click at [87, 468] on input "text" at bounding box center [128, 469] width 145 height 22
type input "0691027644744"
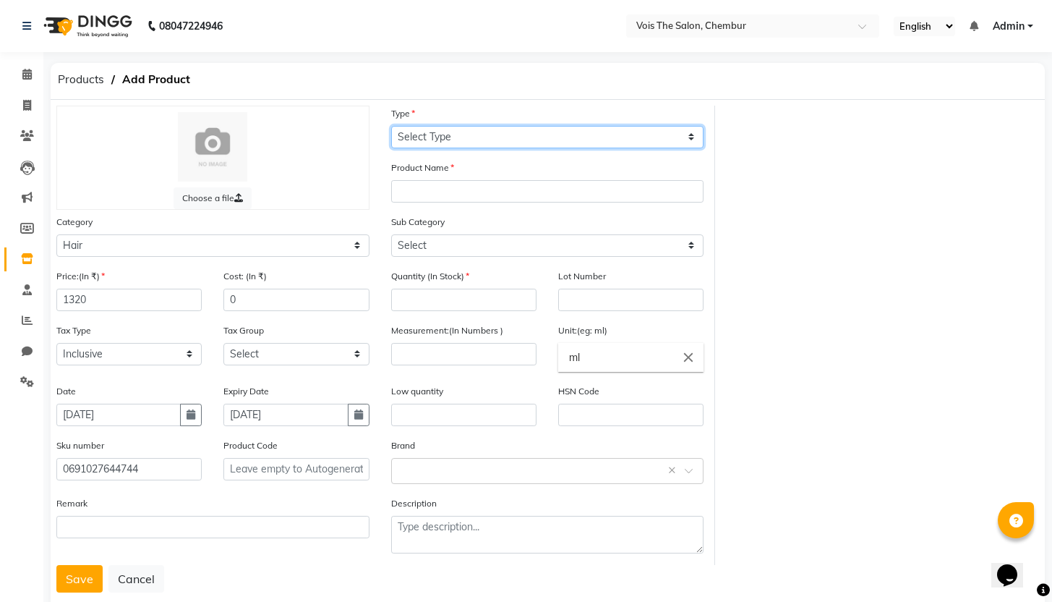
click at [482, 135] on select "Select Type Both Retail Consumable" at bounding box center [547, 137] width 313 height 22
select select "R"
click at [391, 126] on select "Select Type Both Retail Consumable" at bounding box center [547, 137] width 313 height 22
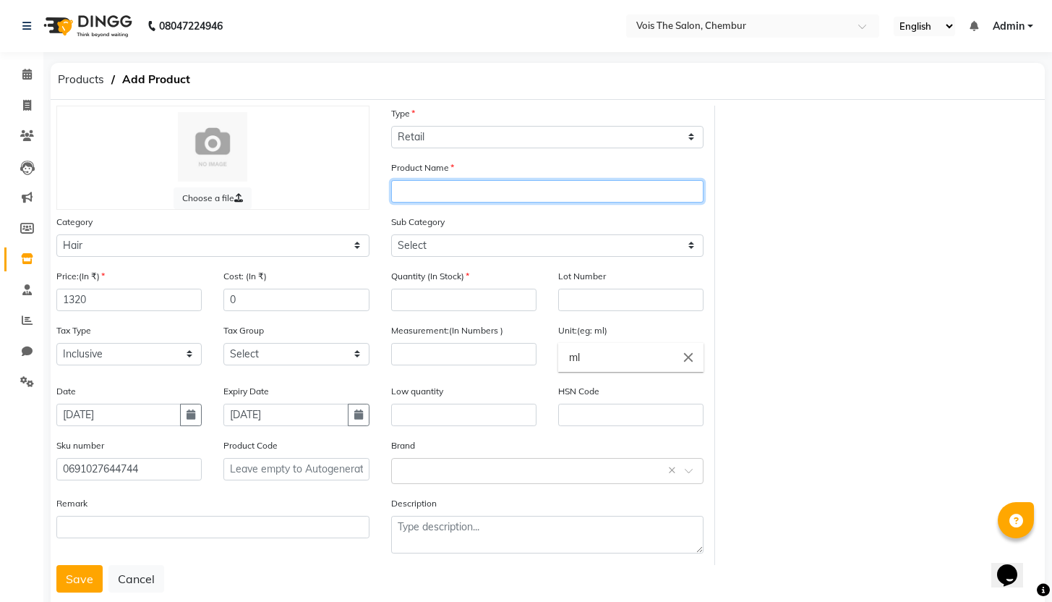
click at [446, 197] on input "text" at bounding box center [547, 191] width 313 height 22
type input "SS-HYDRA SOOTHE SHAMPOO"
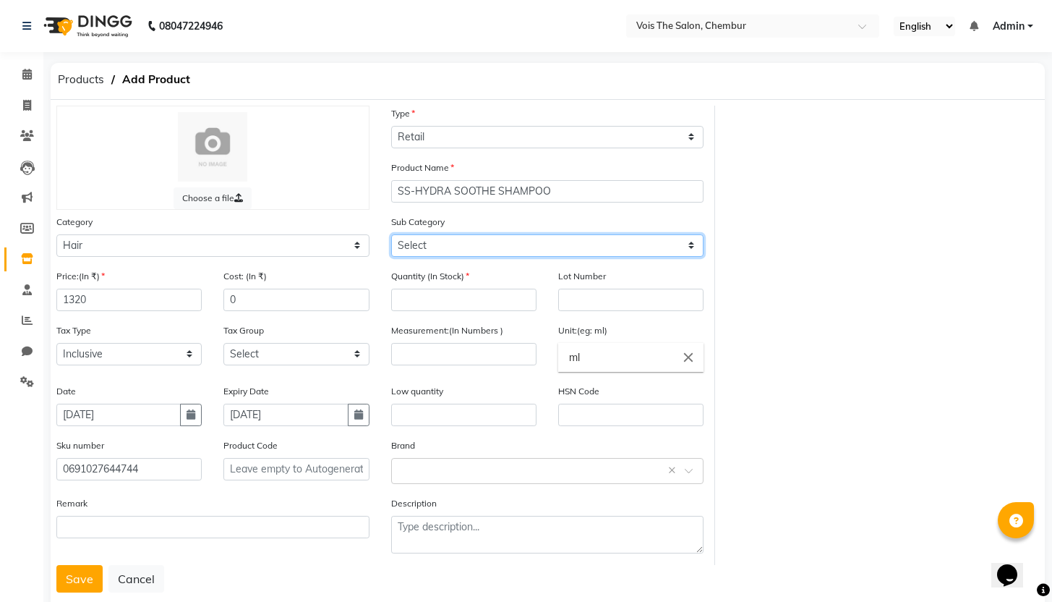
click at [459, 245] on select "Select Shampoo Conditioner Cream Mask Oil Serum Color Appliances Treatment Styl…" at bounding box center [547, 245] width 313 height 22
select select "1571801101"
click at [391, 234] on select "Select Shampoo Conditioner Cream Mask Oil Serum Color Appliances Treatment Styl…" at bounding box center [547, 245] width 313 height 22
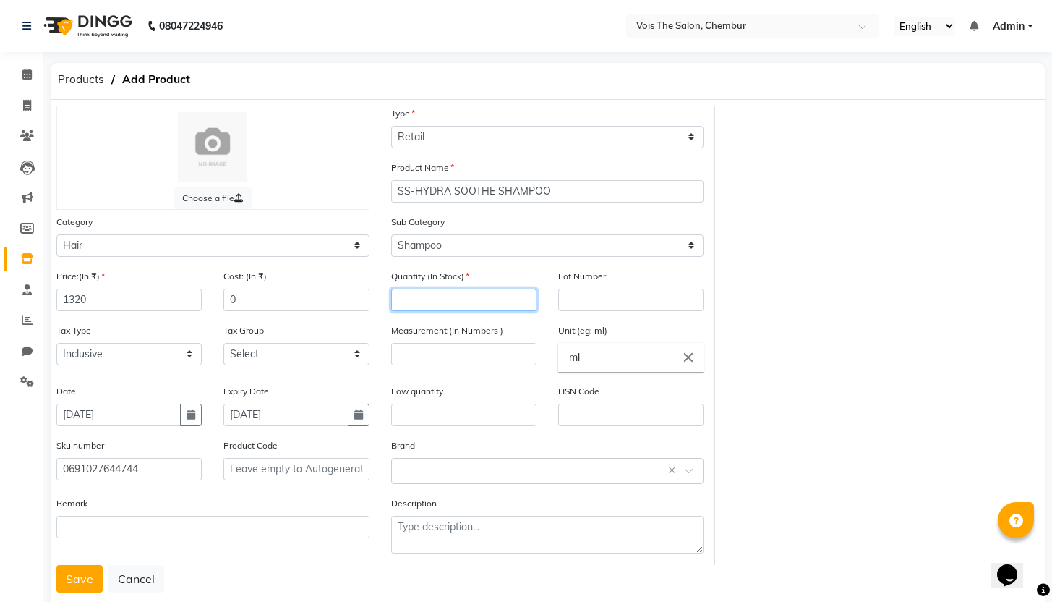
click at [426, 307] on input "number" at bounding box center [463, 300] width 145 height 22
type input "2"
click at [424, 354] on input "number" at bounding box center [463, 354] width 145 height 22
type input "200"
click at [457, 414] on div at bounding box center [526, 301] width 1052 height 602
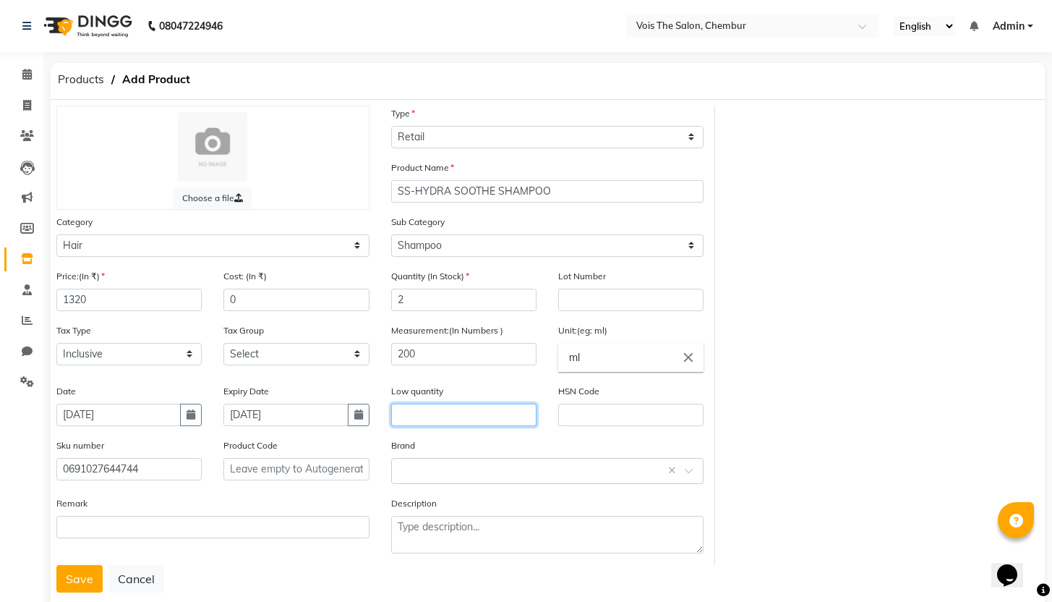
click at [430, 423] on input "text" at bounding box center [463, 415] width 145 height 22
type input "2"
click at [471, 469] on input "text" at bounding box center [533, 469] width 268 height 15
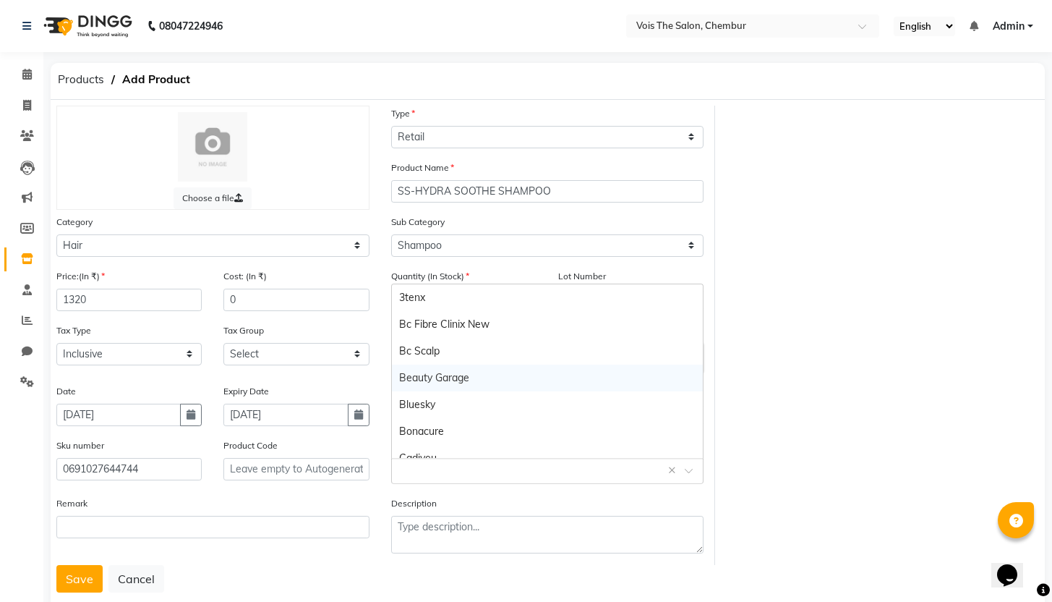
click at [480, 380] on div "Beauty Garage" at bounding box center [548, 378] width 312 height 27
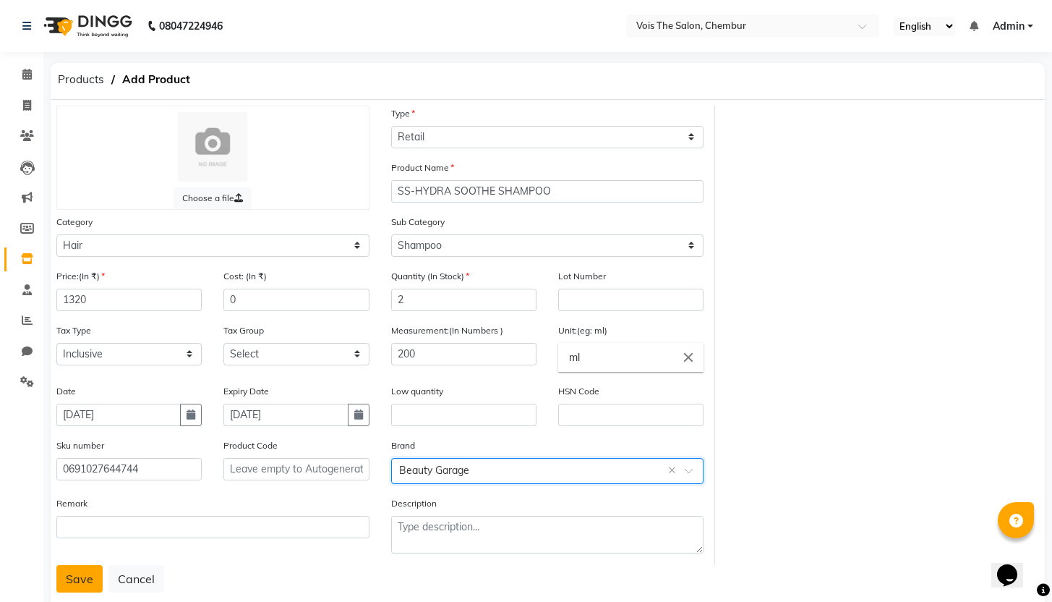
click at [73, 577] on button "Save" at bounding box center [79, 578] width 46 height 27
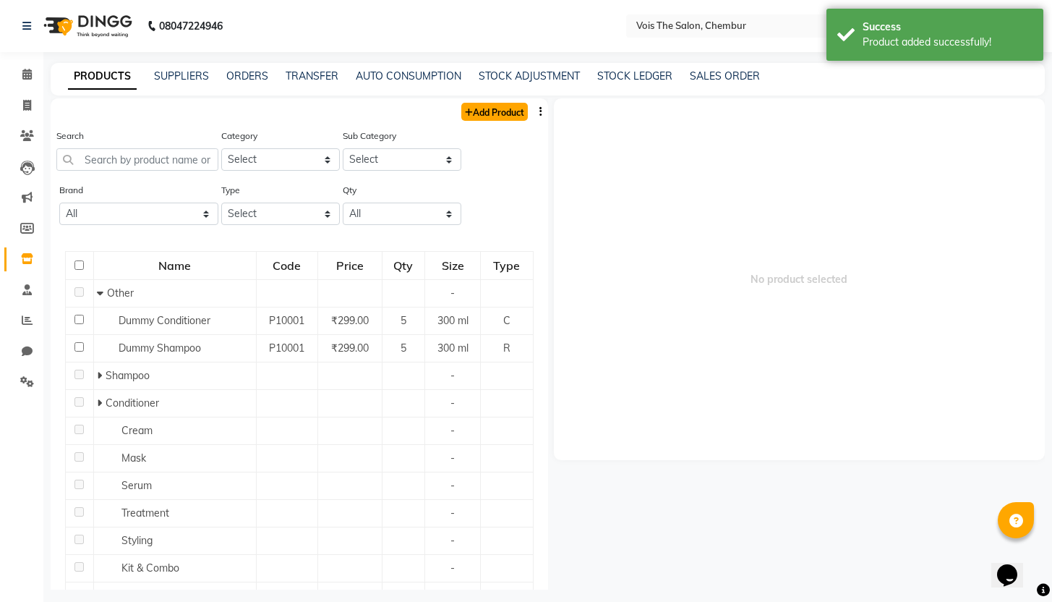
click at [487, 112] on link "Add Product" at bounding box center [494, 112] width 67 height 18
select select "true"
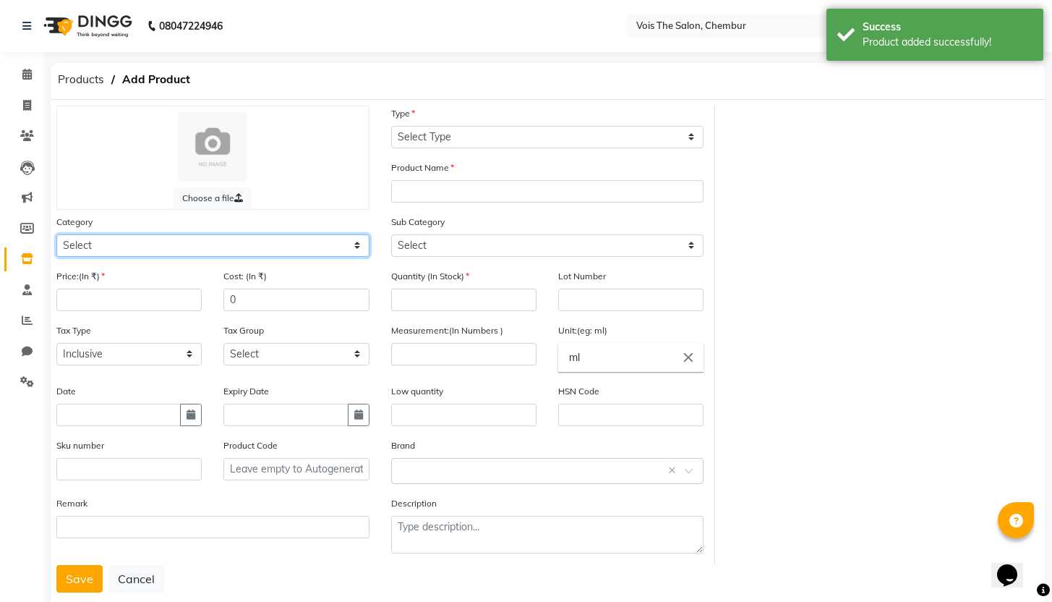
click at [169, 239] on select "Select Hair Skin Makeup Personal Care Appliances [PERSON_NAME] Waxing Disposabl…" at bounding box center [212, 245] width 313 height 22
select select "1571801100"
click at [56, 234] on select "Select Hair Skin Makeup Personal Care Appliances [PERSON_NAME] Waxing Disposabl…" at bounding box center [212, 245] width 313 height 22
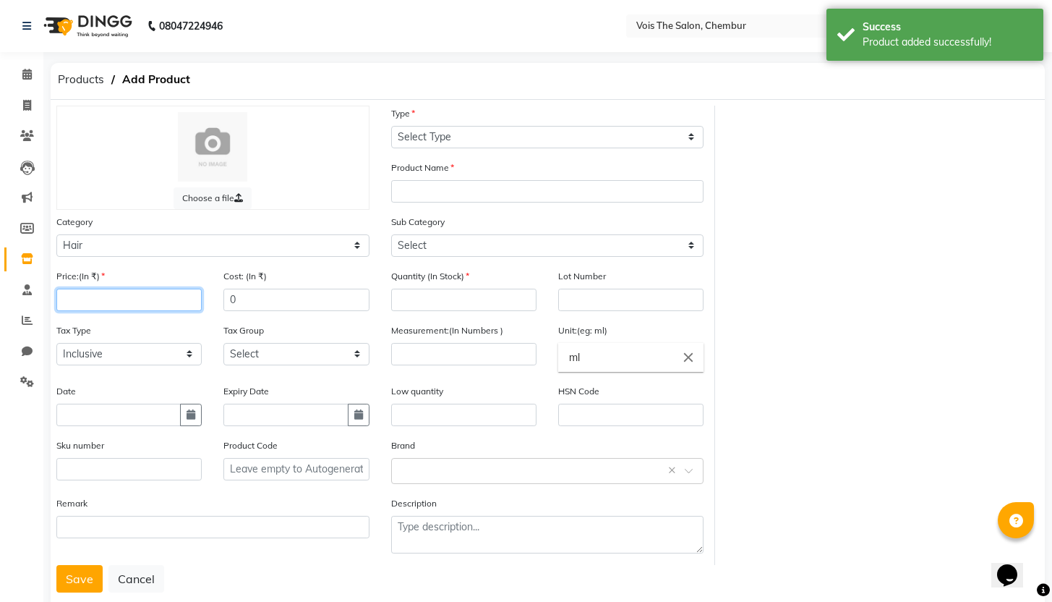
click at [110, 307] on input "number" at bounding box center [128, 300] width 145 height 22
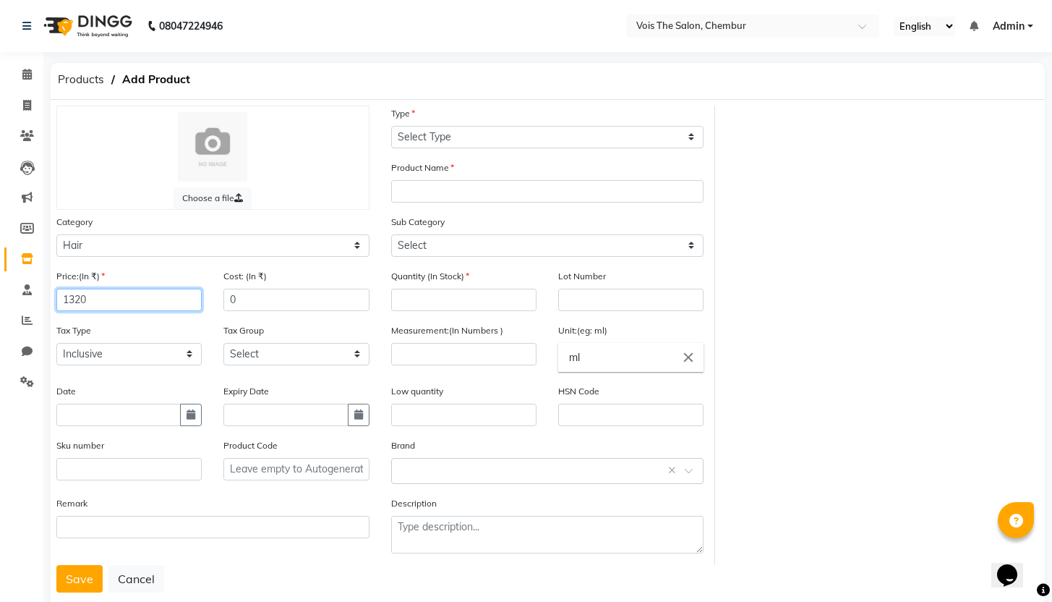
type input "1320"
click at [101, 412] on input "text" at bounding box center [118, 415] width 124 height 22
select select "9"
select select "2025"
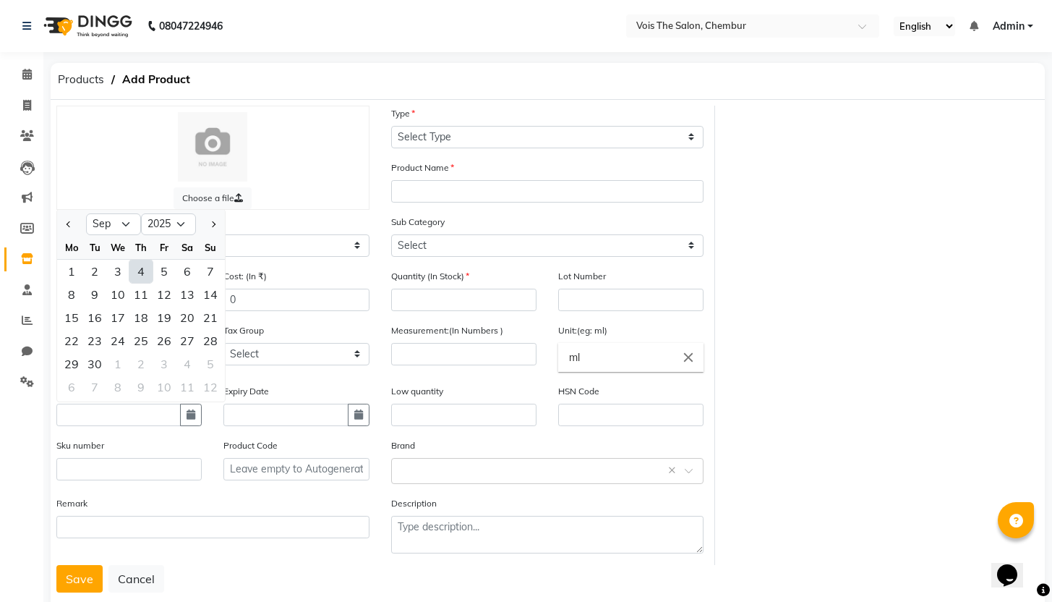
click at [143, 267] on div "4" at bounding box center [140, 271] width 23 height 23
type input "[DATE]"
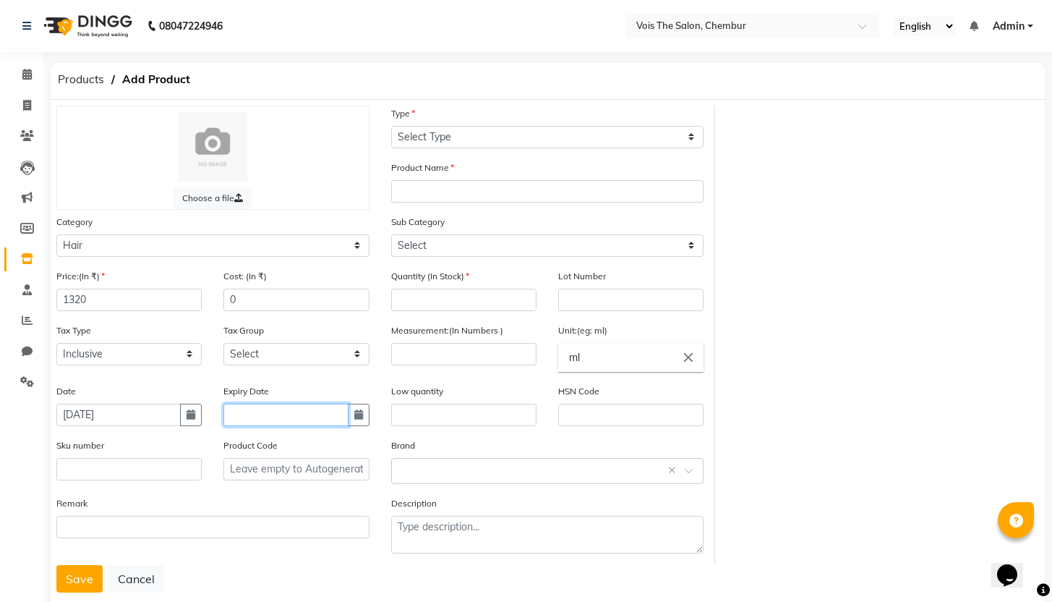
click at [310, 419] on input "text" at bounding box center [285, 415] width 124 height 22
select select "9"
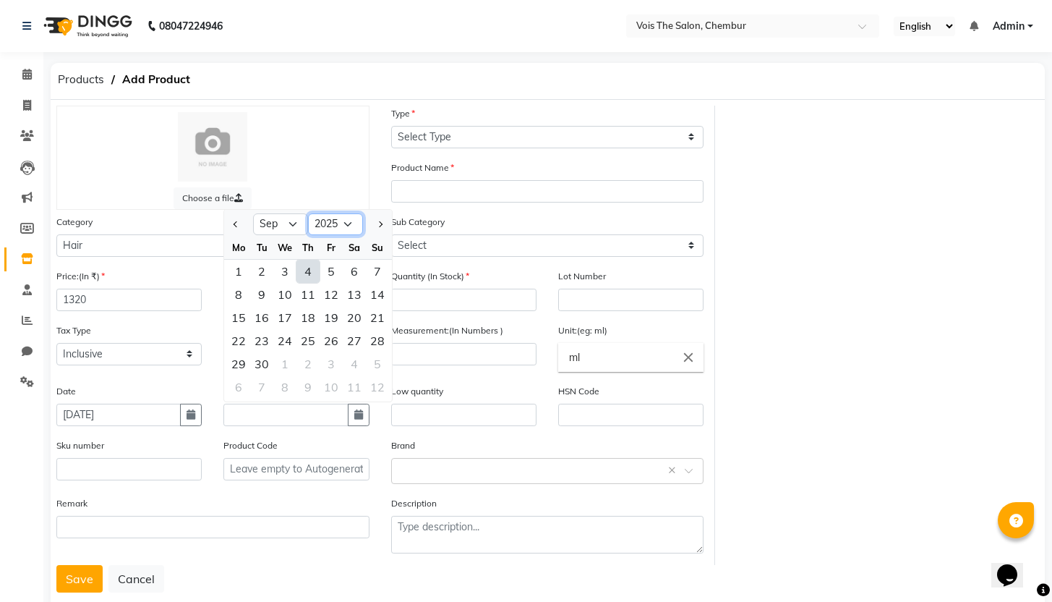
click at [353, 226] on select "2015 2016 2017 2018 2019 2020 2021 2022 2023 2024 2025 2026 2027 2028 2029 2030…" at bounding box center [335, 224] width 55 height 22
select select "2027"
click at [308, 213] on select "2015 2016 2017 2018 2019 2020 2021 2022 2023 2024 2025 2026 2027 2028 2029 2030…" at bounding box center [335, 224] width 55 height 22
click at [338, 272] on div "3" at bounding box center [331, 271] width 23 height 23
type input "[DATE]"
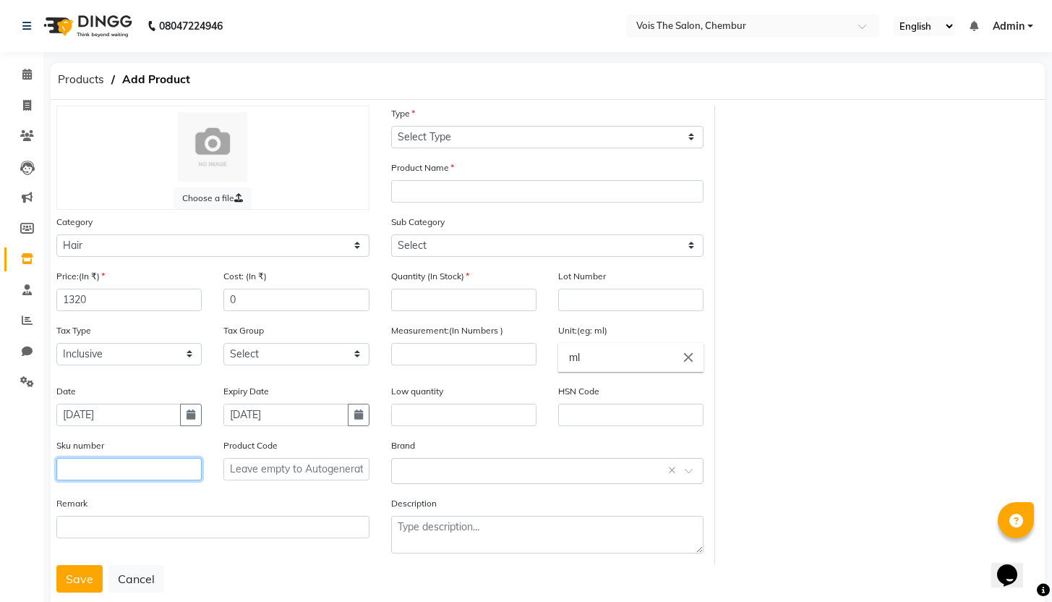
click at [114, 471] on input "text" at bounding box center [128, 469] width 145 height 22
type input "0691027644706"
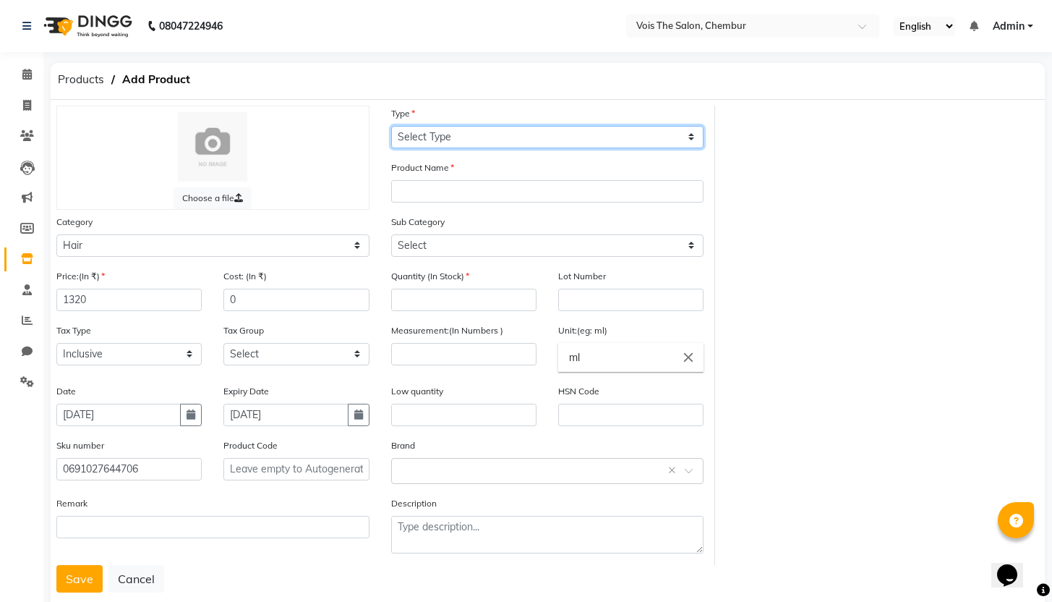
click at [510, 140] on select "Select Type Both Retail Consumable" at bounding box center [547, 137] width 313 height 22
select select "R"
click at [391, 126] on select "Select Type Both Retail Consumable" at bounding box center [547, 137] width 313 height 22
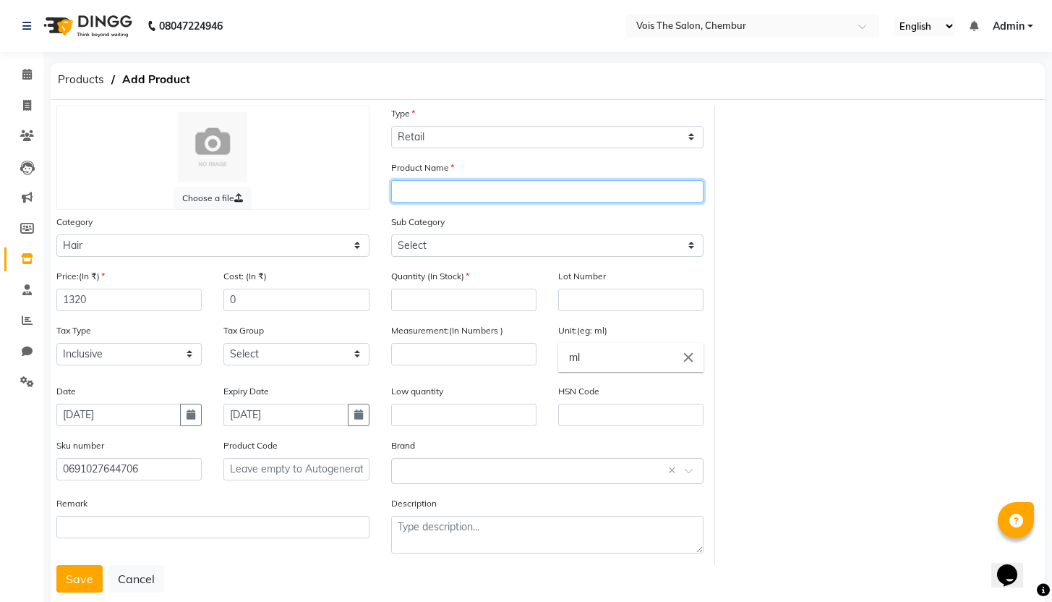
click at [430, 186] on input "text" at bounding box center [547, 191] width 313 height 22
type input "SS-OIL OUT SHAMPOO"
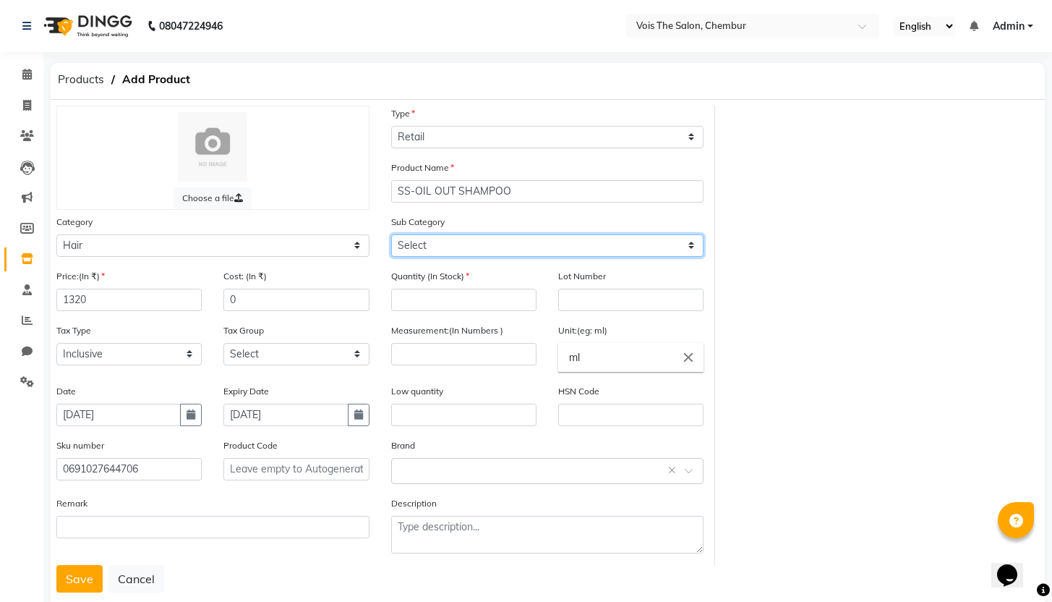
click at [461, 246] on select "Select Shampoo Conditioner Cream Mask Oil Serum Color Appliances Treatment Styl…" at bounding box center [547, 245] width 313 height 22
select select "1571801101"
click at [391, 234] on select "Select Shampoo Conditioner Cream Mask Oil Serum Color Appliances Treatment Styl…" at bounding box center [547, 245] width 313 height 22
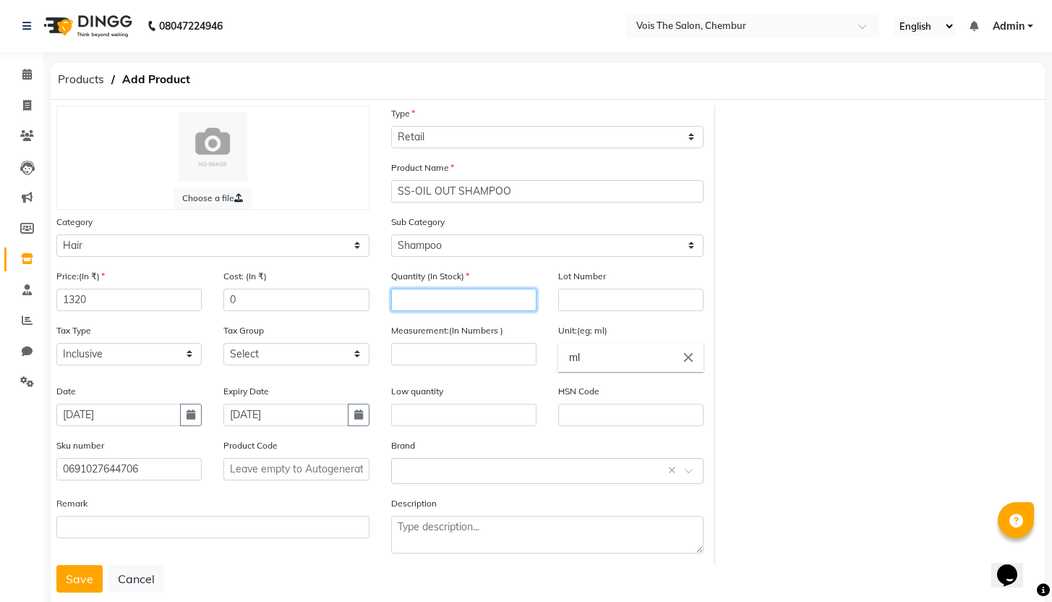
click at [440, 299] on input "number" at bounding box center [463, 300] width 145 height 22
type input "2"
click at [459, 346] on input "number" at bounding box center [463, 354] width 145 height 22
type input "200"
click at [481, 474] on input "text" at bounding box center [533, 469] width 268 height 15
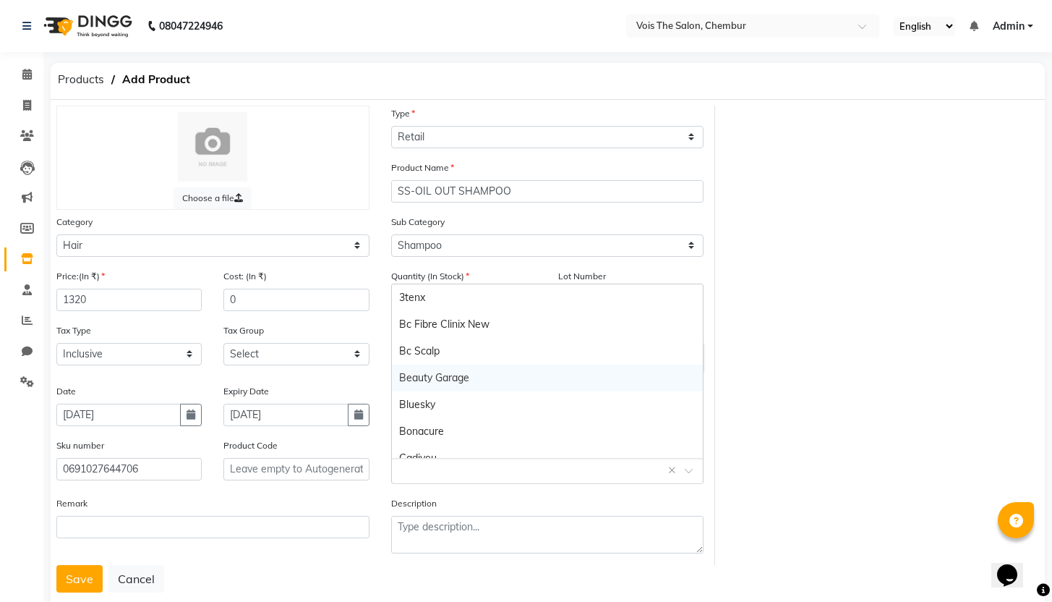
click at [472, 382] on div "Beauty Garage" at bounding box center [548, 378] width 312 height 27
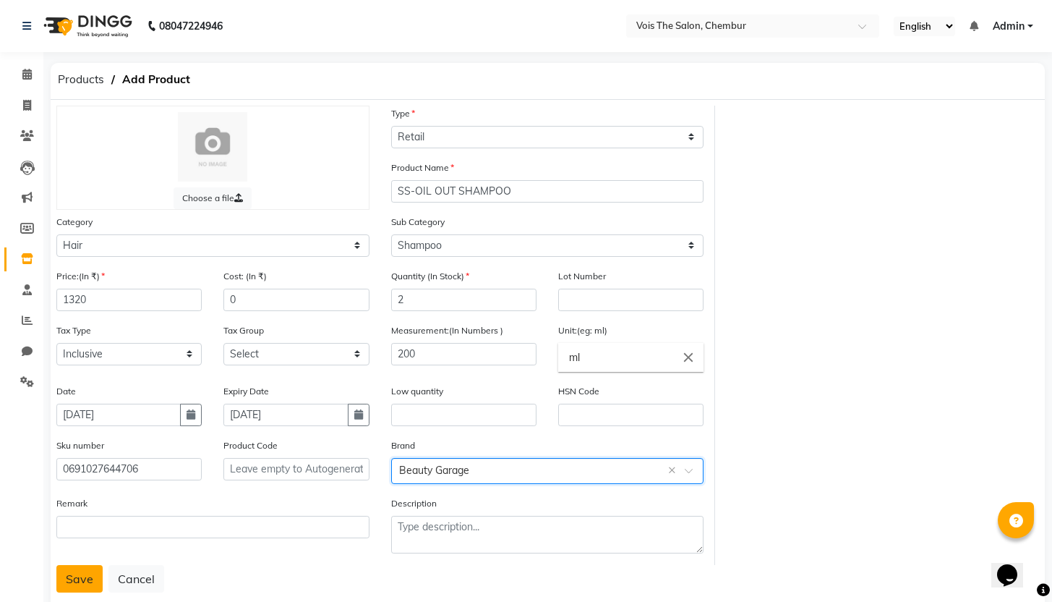
click at [82, 573] on button "Save" at bounding box center [79, 578] width 46 height 27
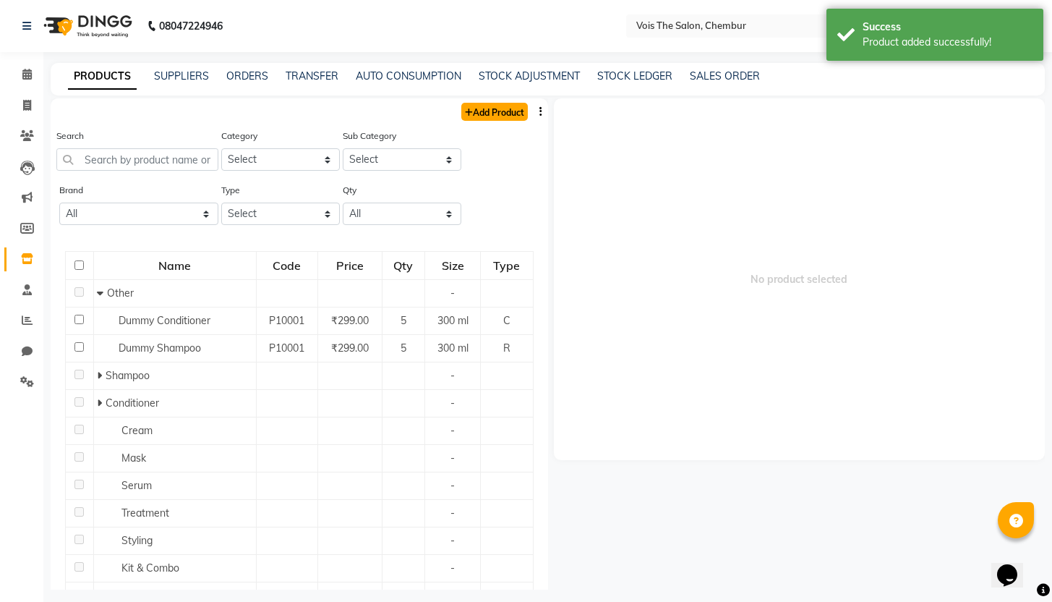
click at [480, 108] on link "Add Product" at bounding box center [494, 112] width 67 height 18
select select "true"
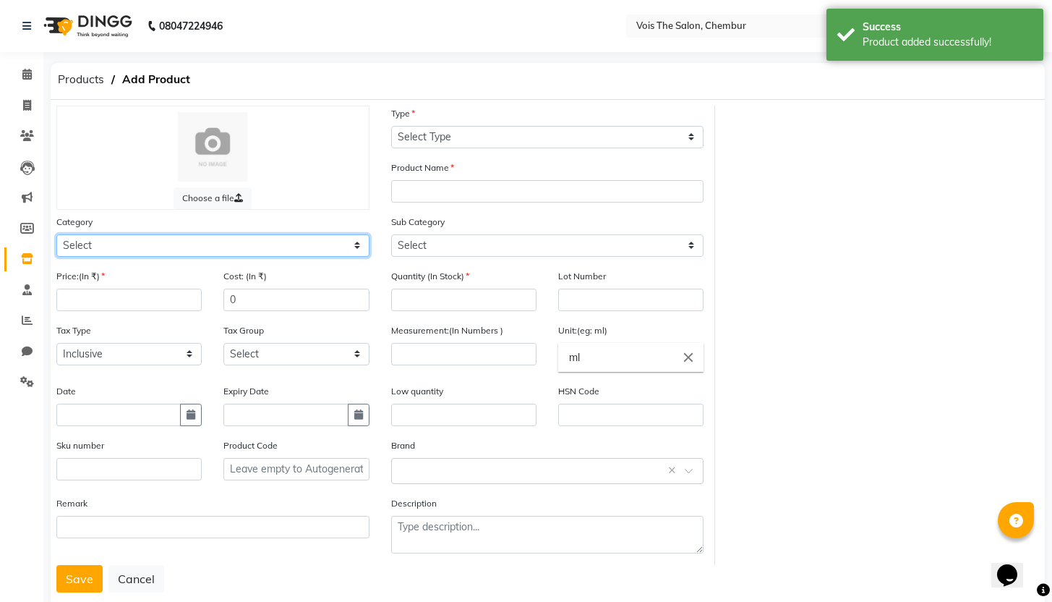
click at [161, 240] on select "Select Hair Skin Makeup Personal Care Appliances [PERSON_NAME] Waxing Disposabl…" at bounding box center [212, 245] width 313 height 22
select select "1571801100"
click at [56, 234] on select "Select Hair Skin Makeup Personal Care Appliances [PERSON_NAME] Waxing Disposabl…" at bounding box center [212, 245] width 313 height 22
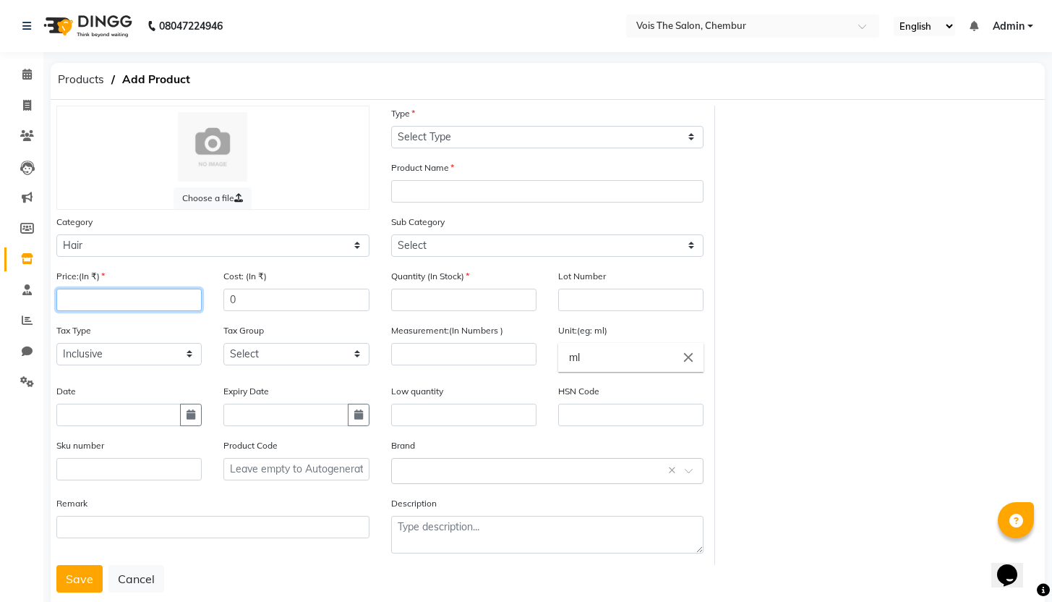
click at [104, 301] on input "number" at bounding box center [128, 300] width 145 height 22
type input "1320"
click at [114, 419] on input "text" at bounding box center [118, 415] width 124 height 22
select select "9"
select select "2025"
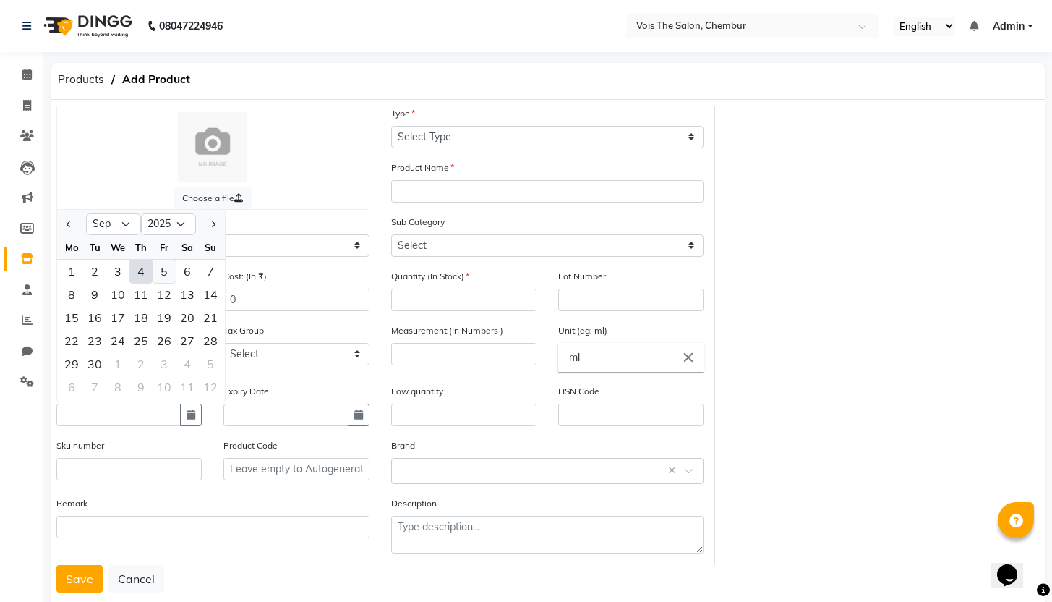
click at [163, 265] on div "5" at bounding box center [164, 271] width 23 height 23
type input "[DATE]"
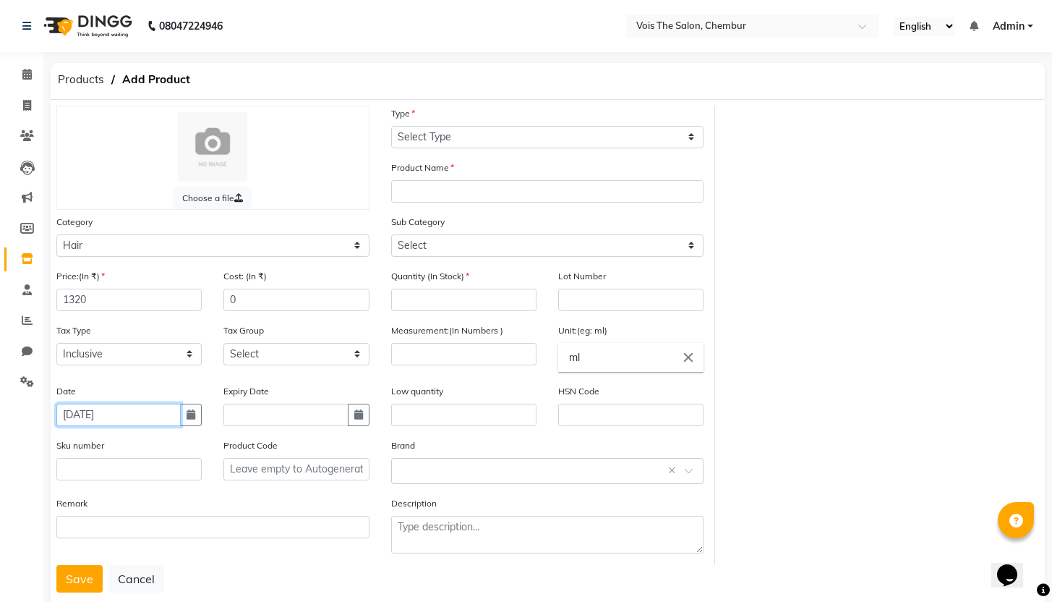
click at [163, 412] on input "[DATE]" at bounding box center [118, 415] width 124 height 22
select select "9"
select select "2025"
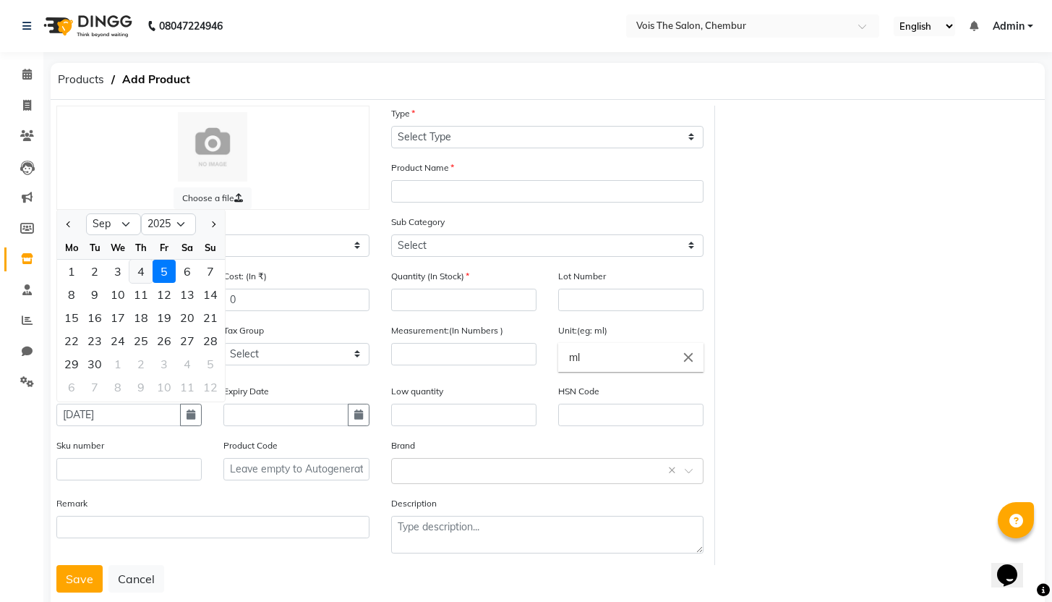
click at [140, 268] on div "4" at bounding box center [140, 271] width 23 height 23
type input "[DATE]"
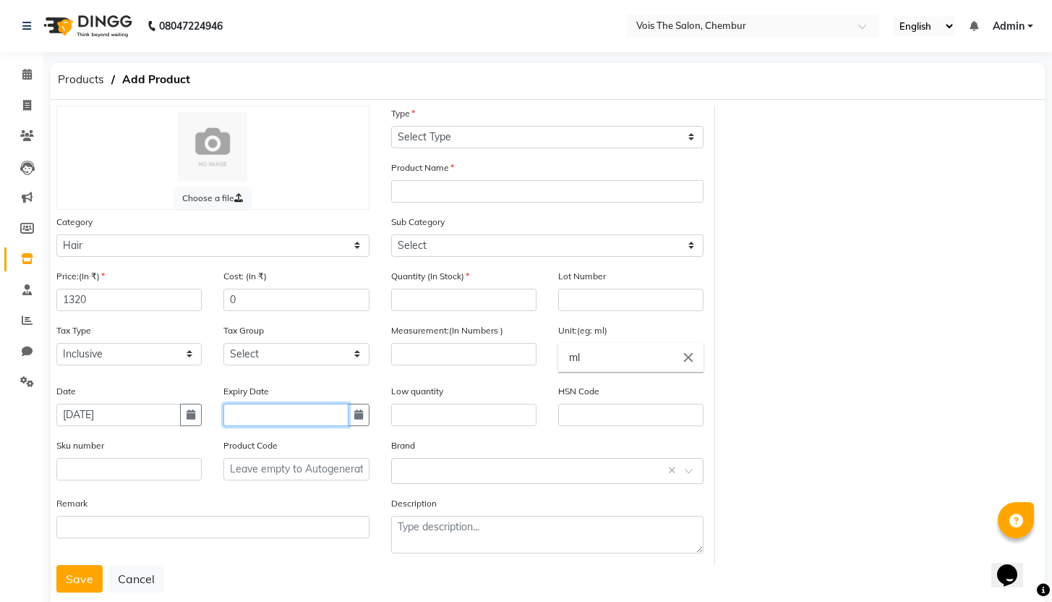
click at [281, 417] on input "text" at bounding box center [285, 415] width 124 height 22
select select "9"
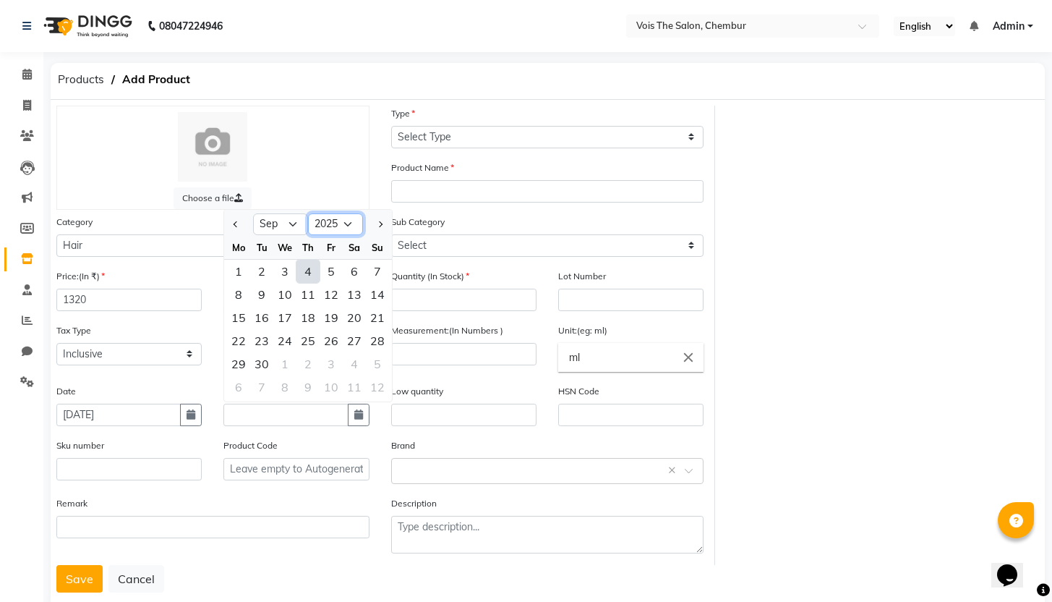
click at [346, 222] on select "2015 2016 2017 2018 2019 2020 2021 2022 2023 2024 2025 2026 2027 2028 2029 2030…" at bounding box center [335, 224] width 55 height 22
select select "2027"
click at [308, 213] on select "2015 2016 2017 2018 2019 2020 2021 2022 2023 2024 2025 2026 2027 2028 2029 2030…" at bounding box center [335, 224] width 55 height 22
click at [333, 274] on div "3" at bounding box center [331, 271] width 23 height 23
type input "[DATE]"
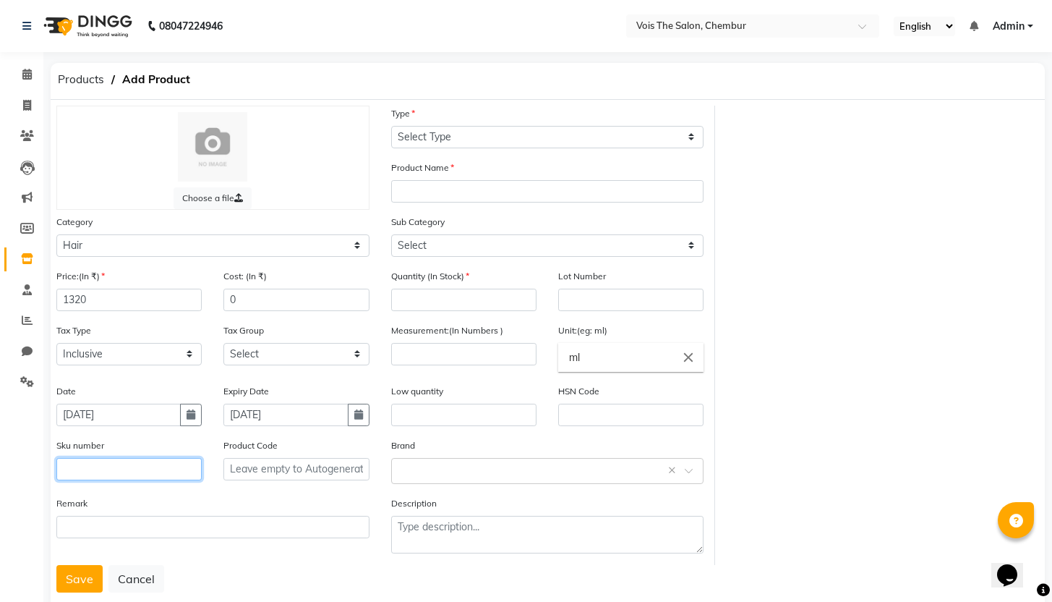
click at [93, 470] on input "text" at bounding box center [128, 469] width 145 height 22
type input "0691027644683"
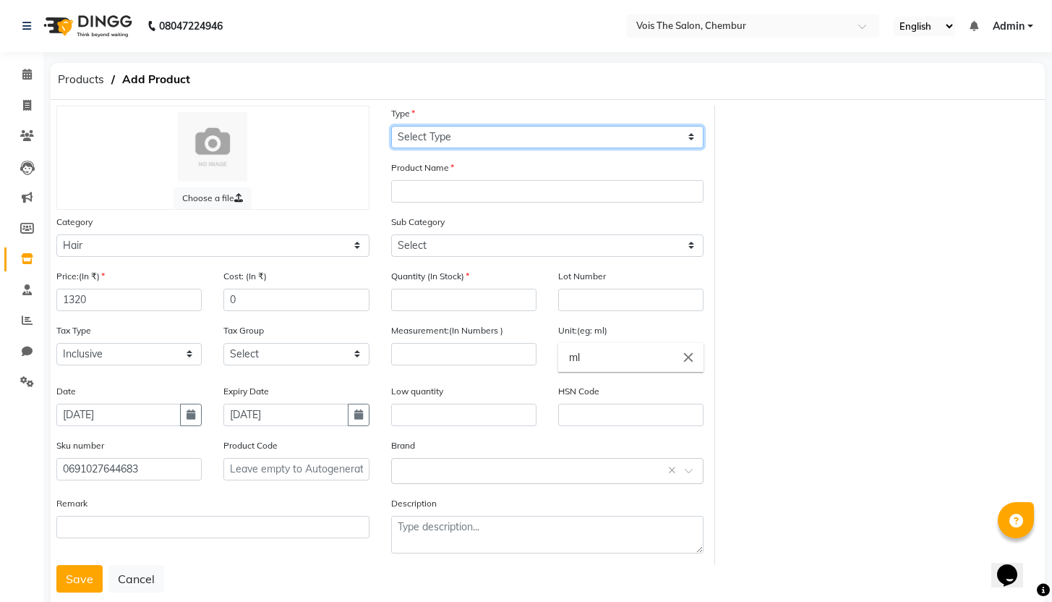
click at [493, 137] on select "Select Type Both Retail Consumable" at bounding box center [547, 137] width 313 height 22
select select "R"
click at [391, 126] on select "Select Type Both Retail Consumable" at bounding box center [547, 137] width 313 height 22
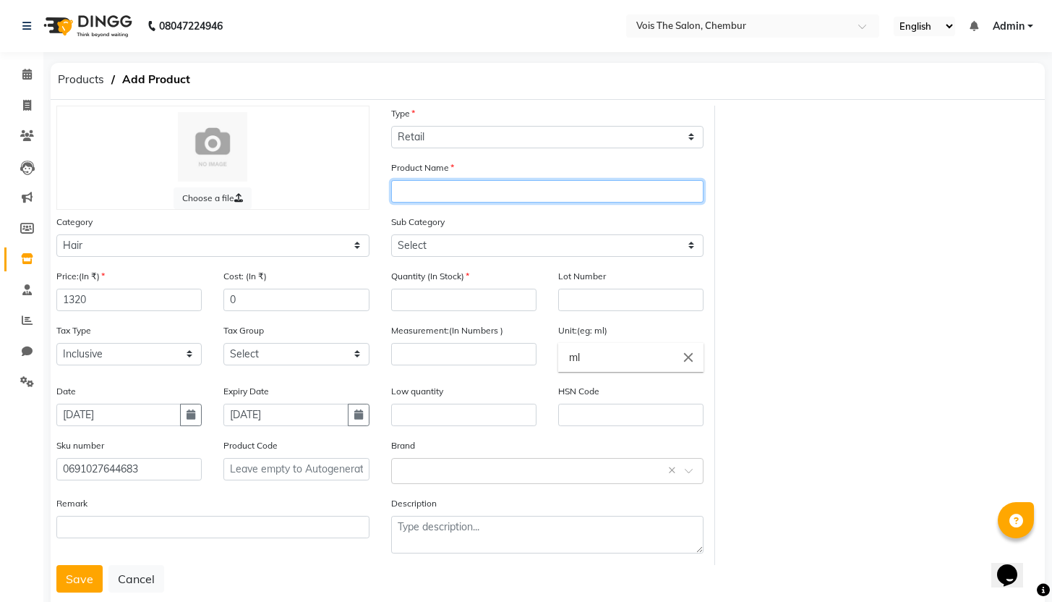
click at [453, 194] on input "text" at bounding box center [547, 191] width 313 height 22
type input "SS-DANDRUFF DEFENSE SHAMPOO"
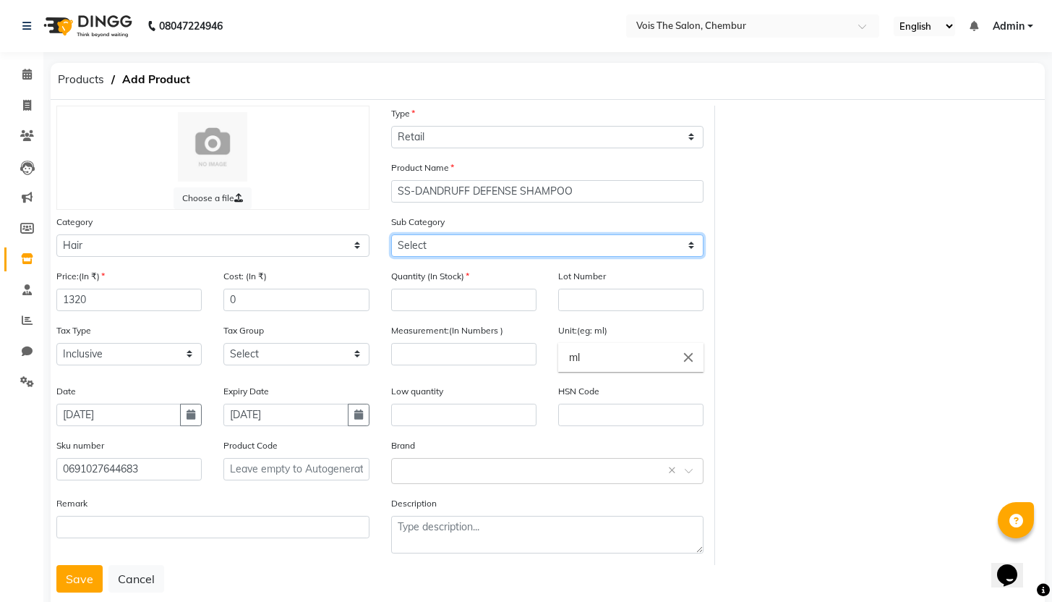
click at [469, 239] on select "Select Shampoo Conditioner Cream Mask Oil Serum Color Appliances Treatment Styl…" at bounding box center [547, 245] width 313 height 22
select select "1571801101"
click at [391, 234] on select "Select Shampoo Conditioner Cream Mask Oil Serum Color Appliances Treatment Styl…" at bounding box center [547, 245] width 313 height 22
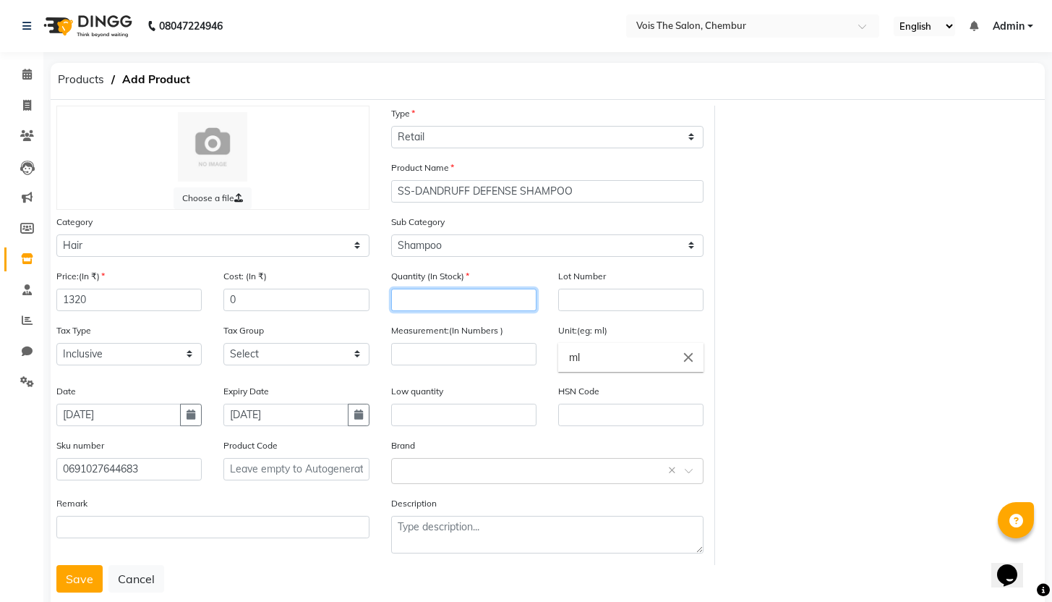
click at [422, 297] on input "number" at bounding box center [463, 300] width 145 height 22
type input "2"
click at [448, 353] on input "number" at bounding box center [463, 354] width 145 height 22
type input "200"
click at [443, 469] on input "text" at bounding box center [533, 469] width 268 height 15
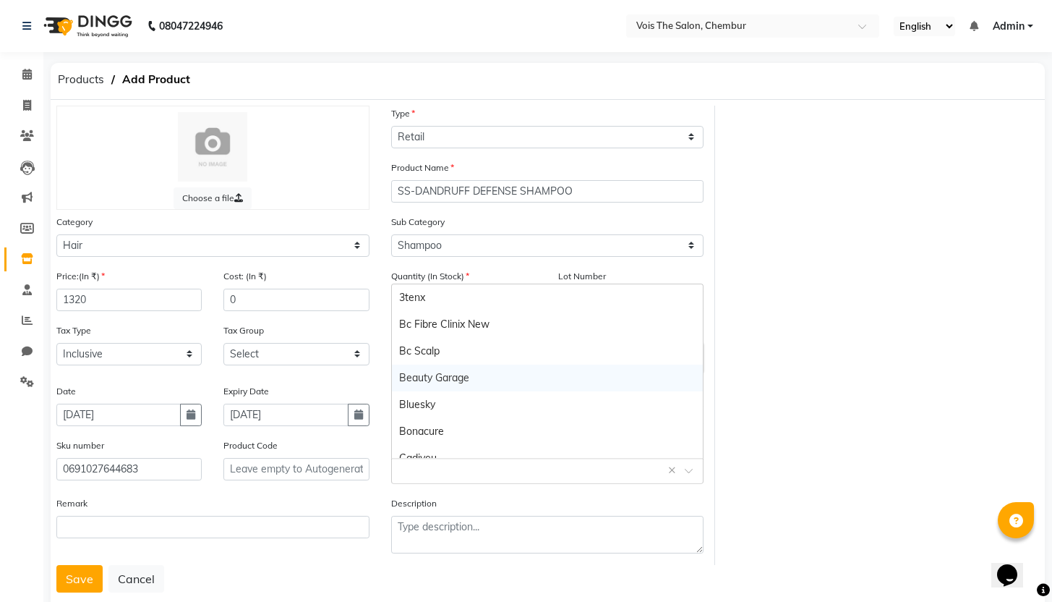
click at [461, 378] on div "Beauty Garage" at bounding box center [548, 378] width 312 height 27
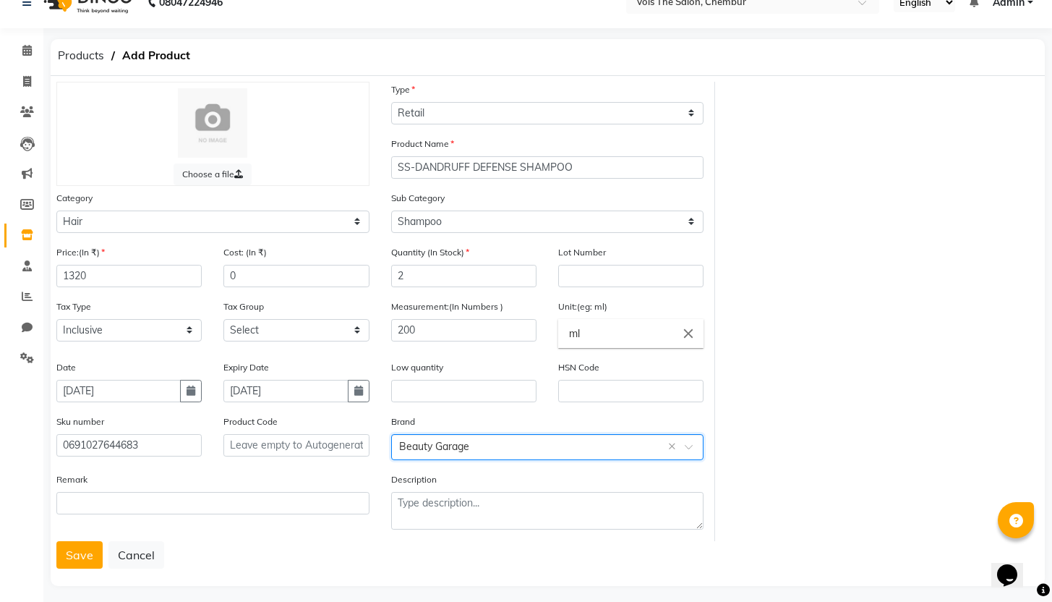
scroll to position [33, 0]
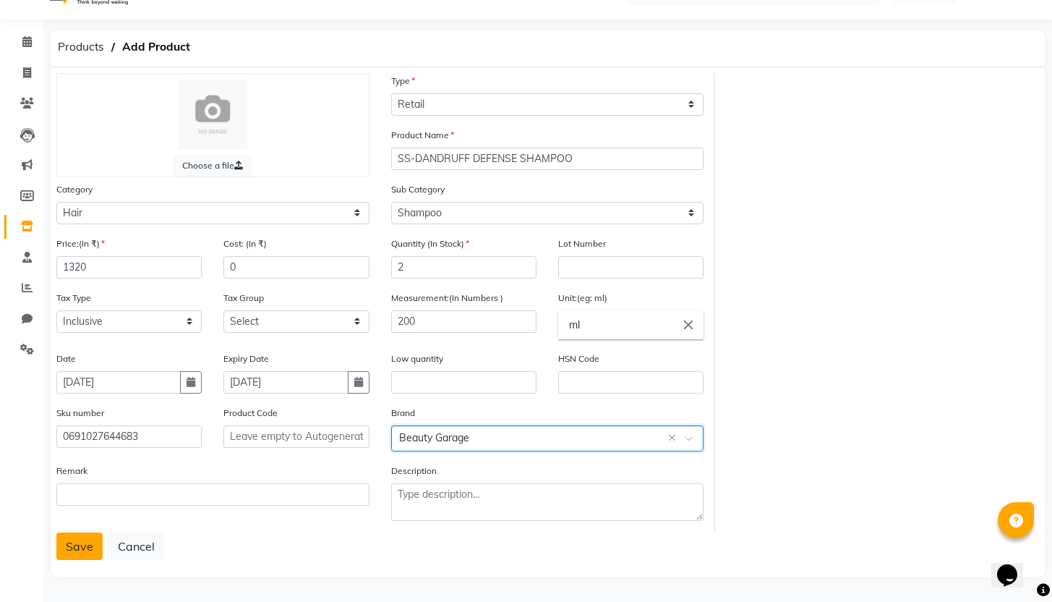
click at [81, 544] on button "Save" at bounding box center [79, 545] width 46 height 27
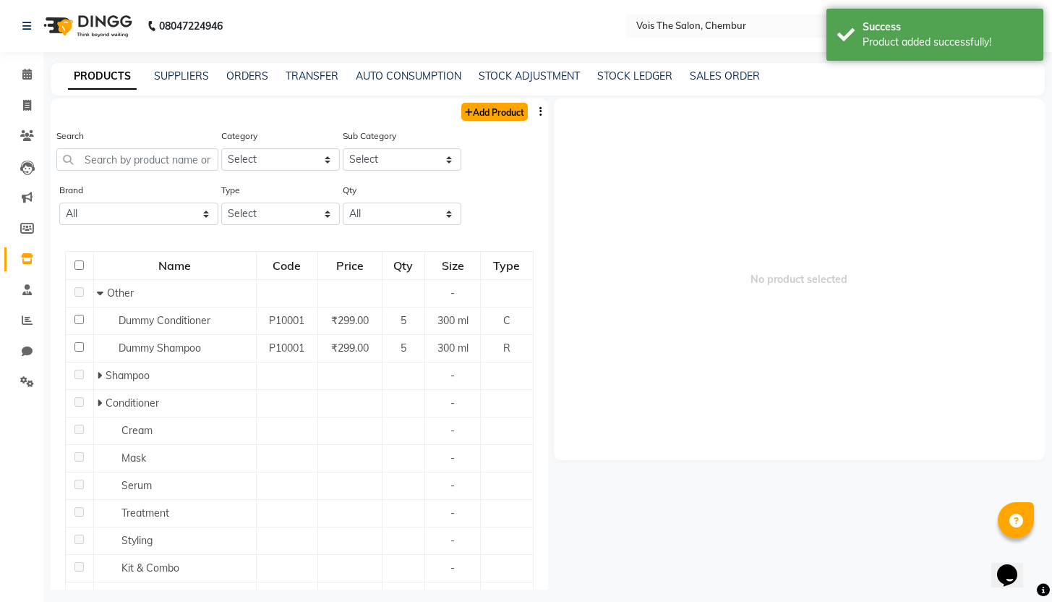
click at [490, 111] on link "Add Product" at bounding box center [494, 112] width 67 height 18
select select "true"
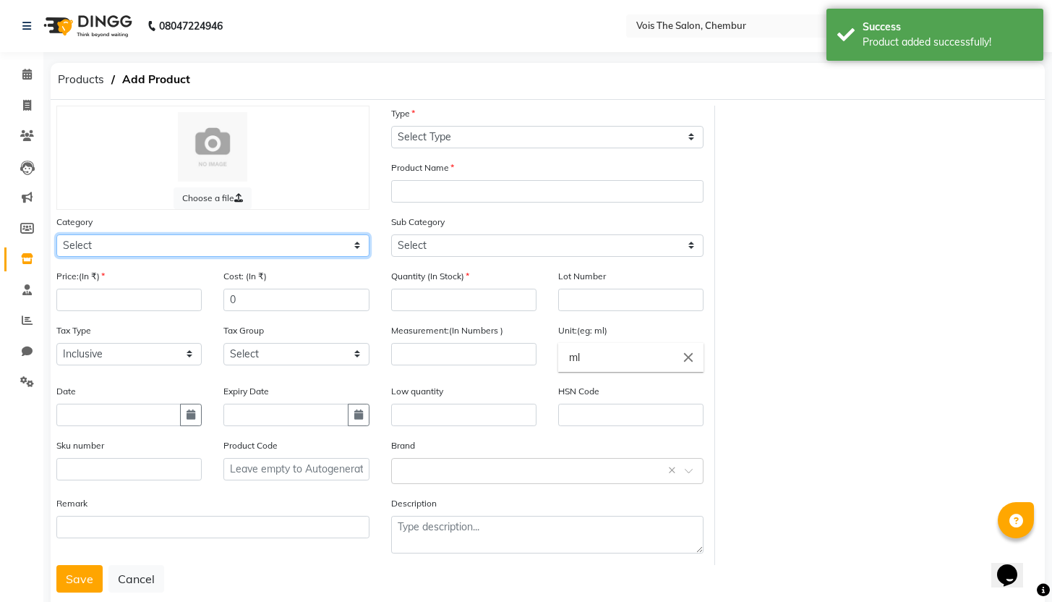
click at [163, 241] on select "Select Hair Skin Makeup Personal Care Appliances [PERSON_NAME] Waxing Disposabl…" at bounding box center [212, 245] width 313 height 22
select select "1571801100"
click at [56, 234] on select "Select Hair Skin Makeup Personal Care Appliances [PERSON_NAME] Waxing Disposabl…" at bounding box center [212, 245] width 313 height 22
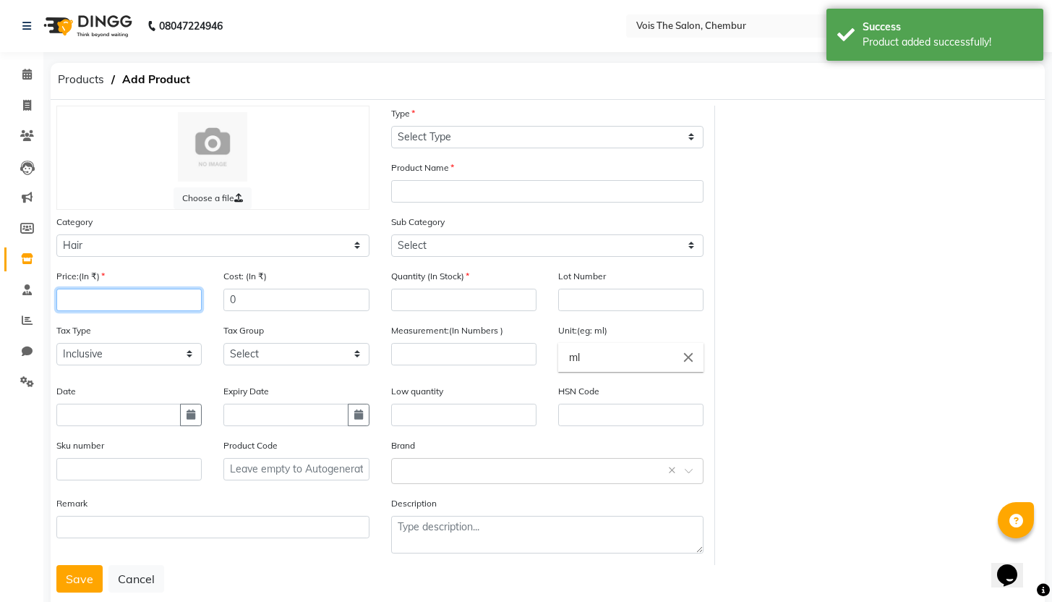
click at [96, 304] on input "number" at bounding box center [128, 300] width 145 height 22
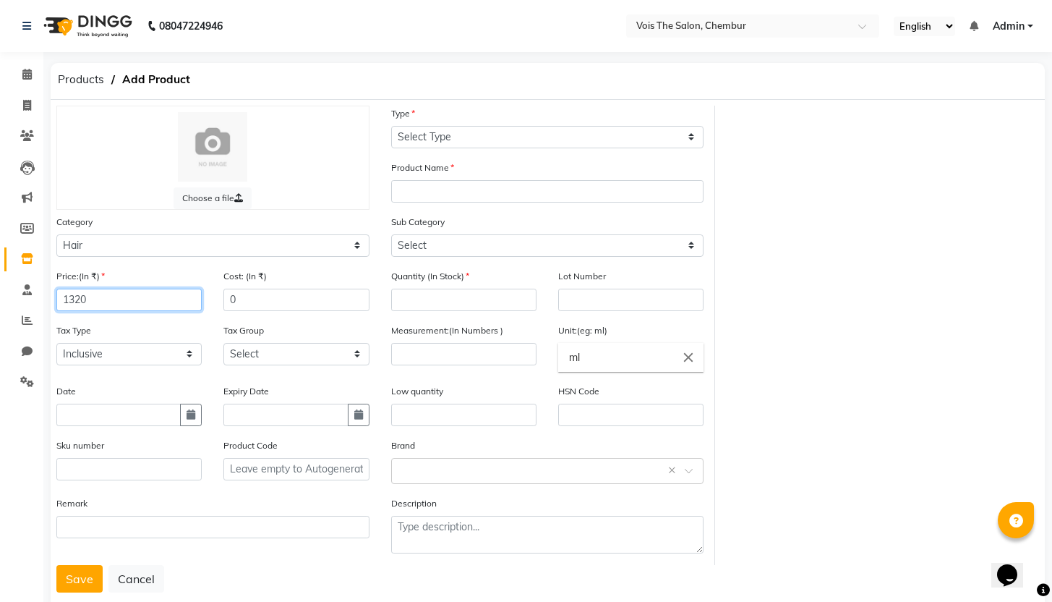
type input "1320"
click at [141, 356] on select "Select Inclusive Exclusive" at bounding box center [128, 354] width 145 height 22
click at [56, 343] on select "Select Inclusive Exclusive" at bounding box center [128, 354] width 145 height 22
click at [106, 419] on input "text" at bounding box center [118, 415] width 124 height 22
select select "9"
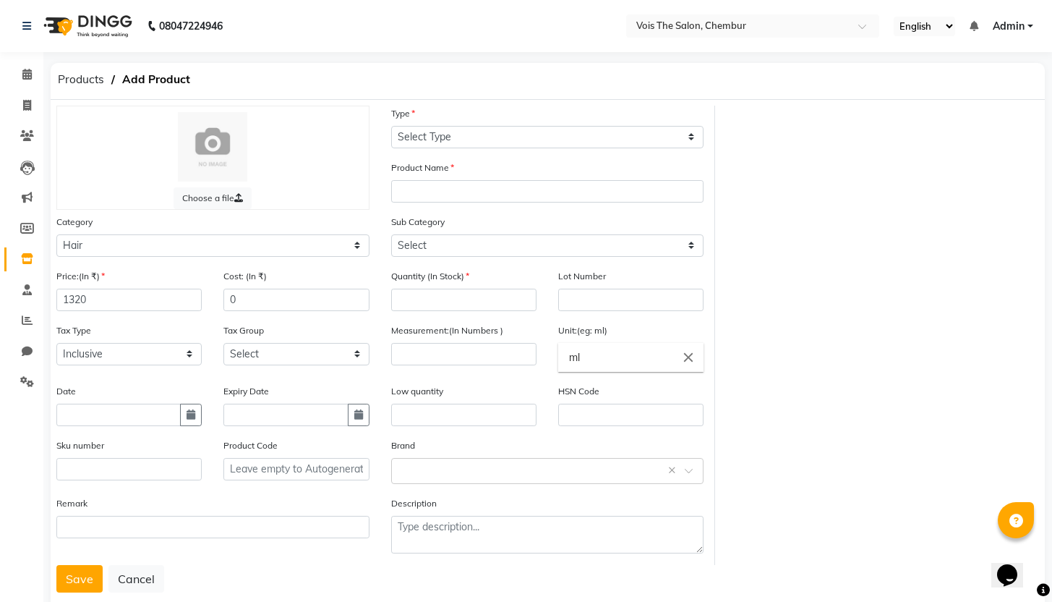
select select "2025"
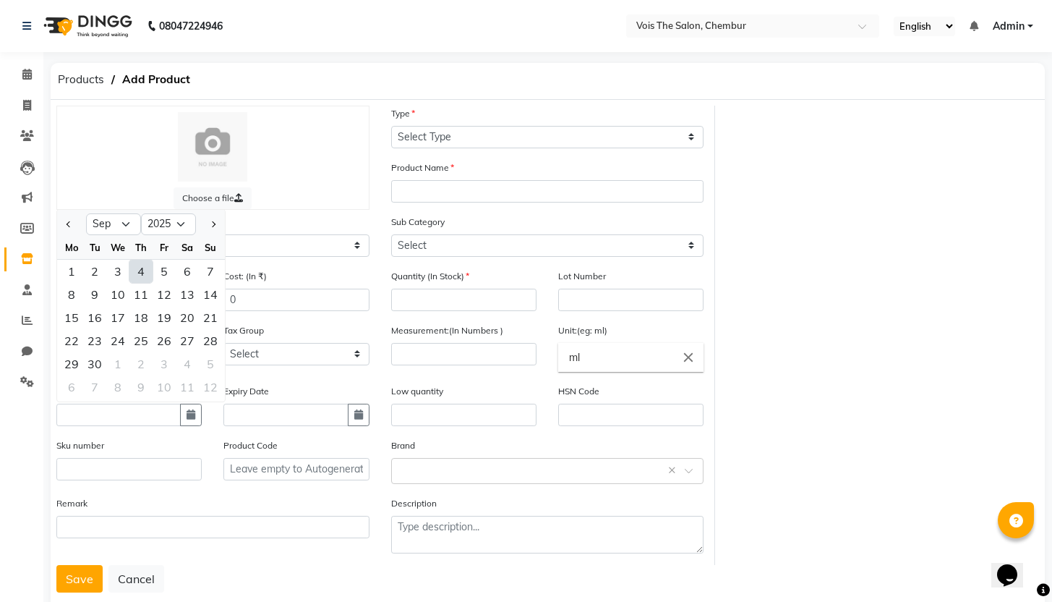
drag, startPoint x: 136, startPoint y: 271, endPoint x: 143, endPoint y: 277, distance: 9.3
click at [136, 271] on div "4" at bounding box center [140, 271] width 23 height 23
type input "[DATE]"
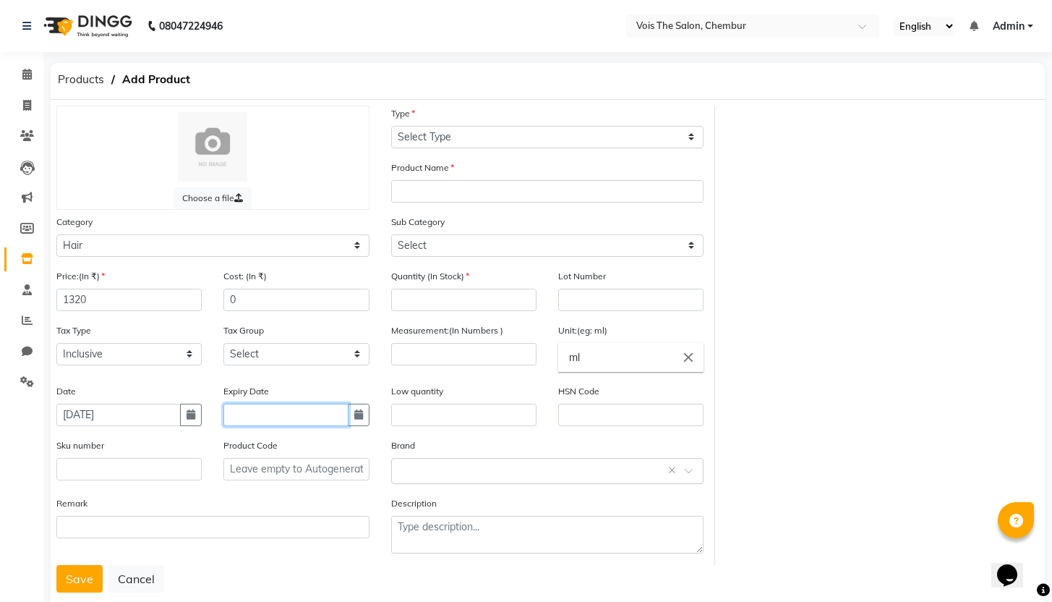
click at [305, 413] on input "text" at bounding box center [285, 415] width 124 height 22
select select "9"
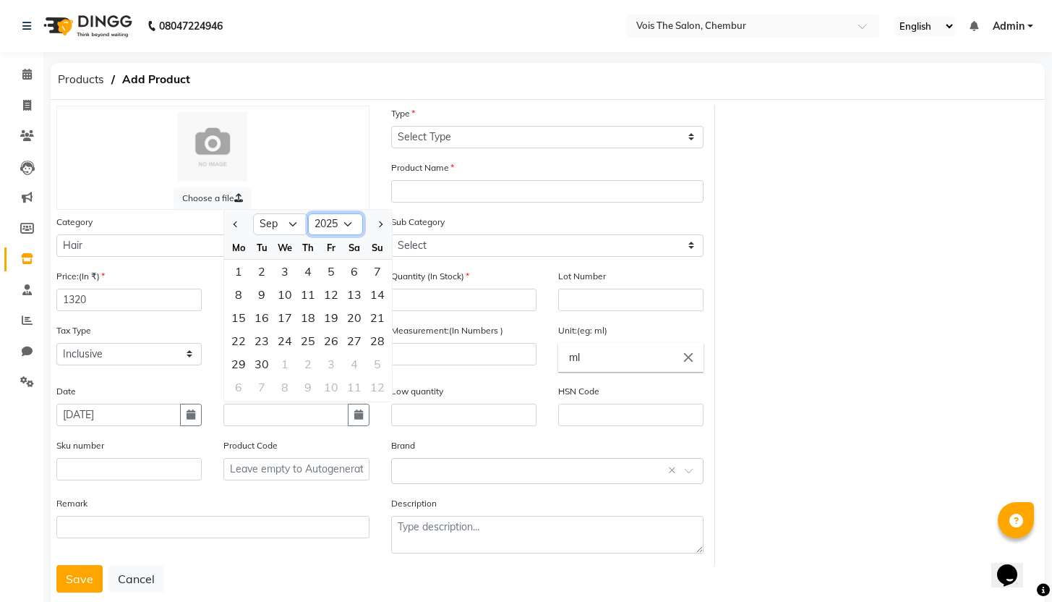
click at [352, 220] on select "2015 2016 2017 2018 2019 2020 2021 2022 2023 2024 2025 2026 2027 2028 2029 2030…" at bounding box center [335, 224] width 55 height 22
select select "2027"
click at [308, 213] on select "2015 2016 2017 2018 2019 2020 2021 2022 2023 2024 2025 2026 2027 2028 2029 2030…" at bounding box center [335, 224] width 55 height 22
click at [331, 273] on div "3" at bounding box center [331, 271] width 23 height 23
type input "[DATE]"
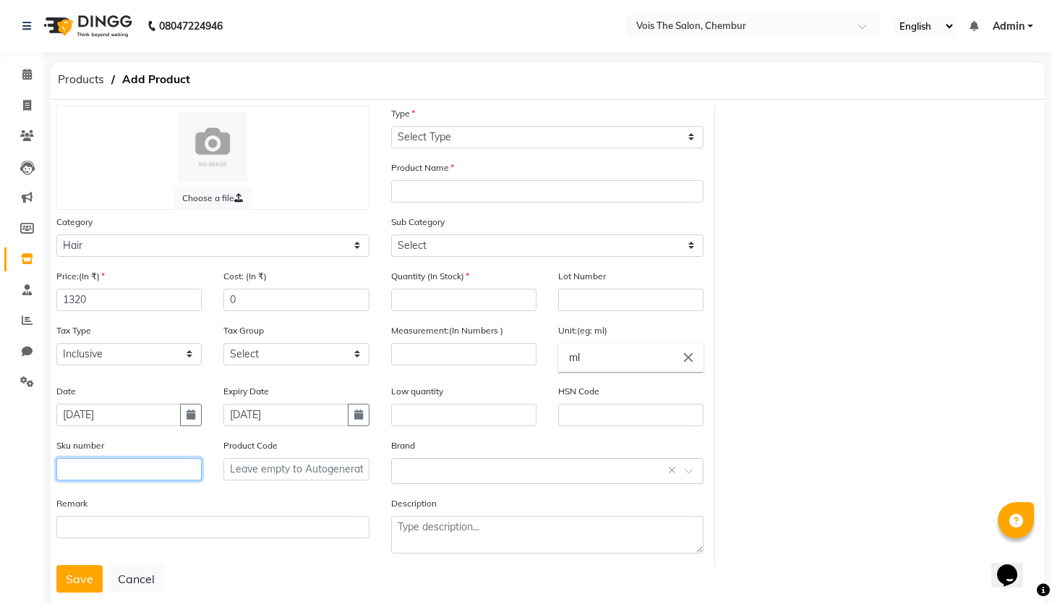
click at [106, 464] on input "text" at bounding box center [128, 469] width 145 height 22
type input "0691027644720"
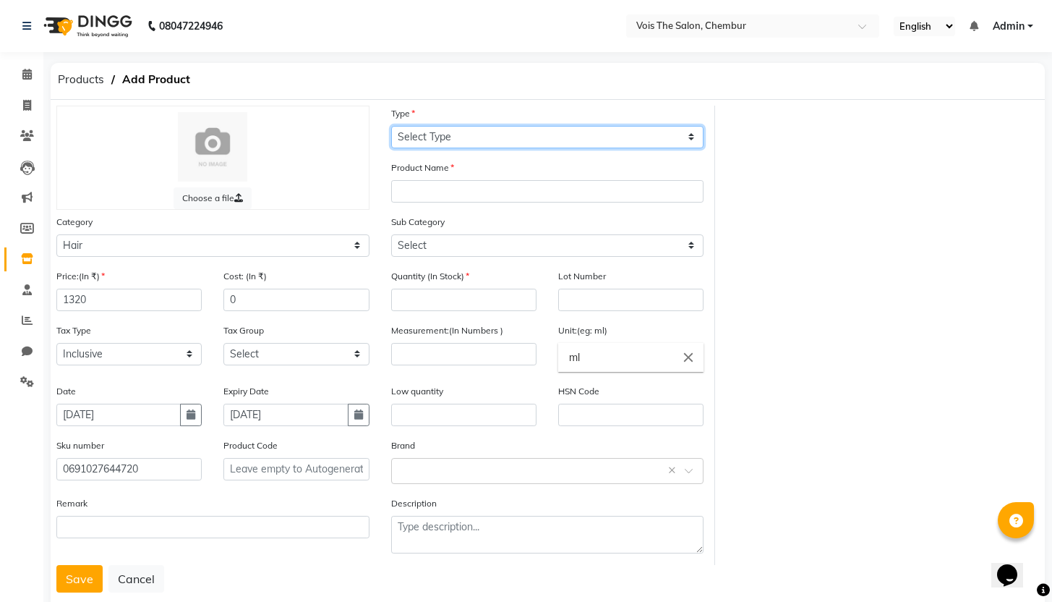
click at [493, 135] on select "Select Type Both Retail Consumable" at bounding box center [547, 137] width 313 height 22
select select "R"
click at [391, 126] on select "Select Type Both Retail Consumable" at bounding box center [547, 137] width 313 height 22
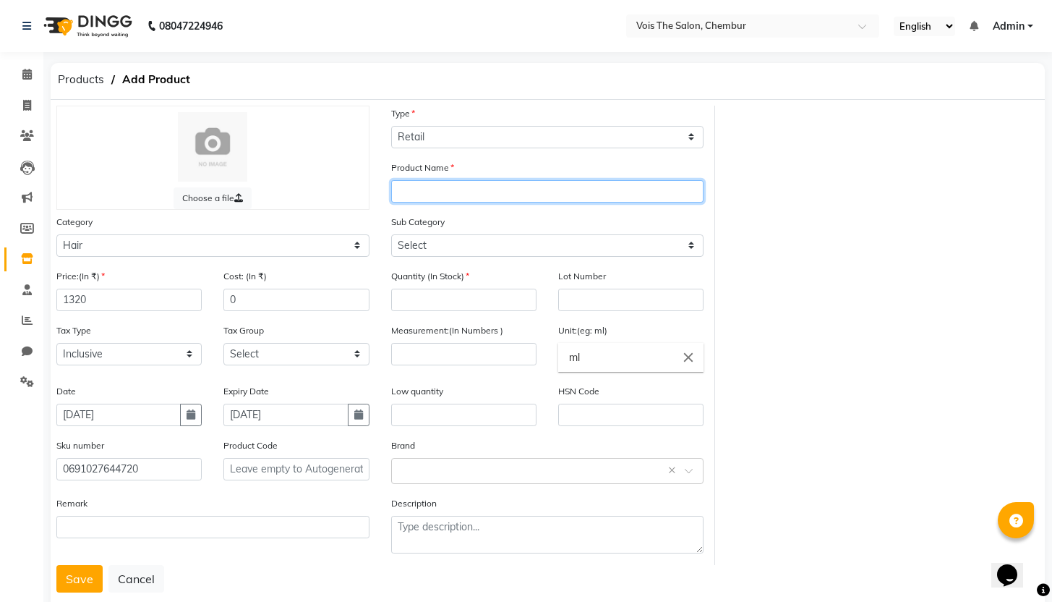
click at [422, 187] on input "text" at bounding box center [547, 191] width 313 height 22
type input "SS-HAIRFALL DEFENSE SHAMPOO"
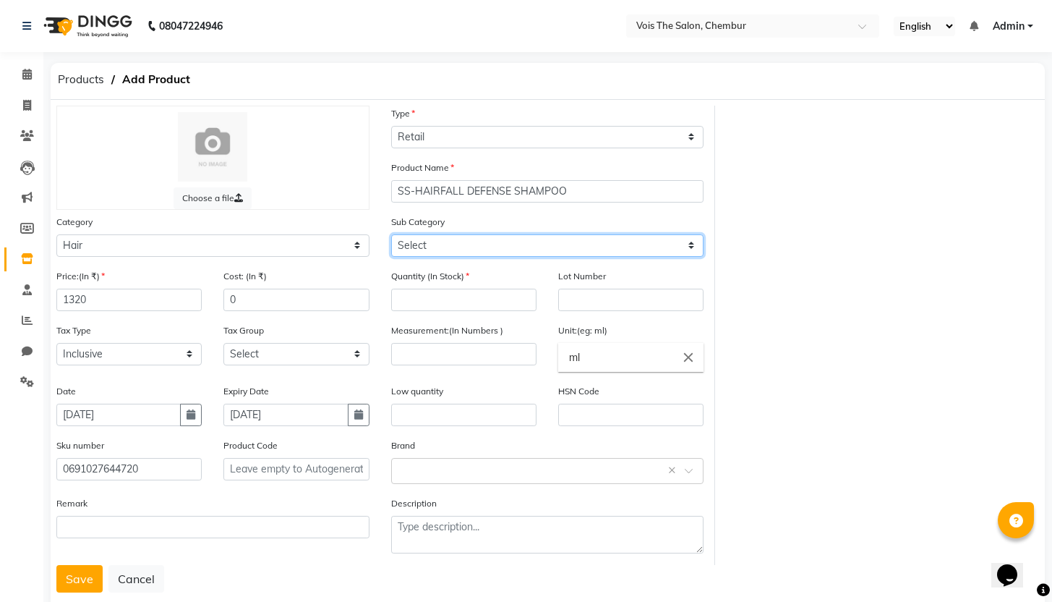
click at [453, 251] on select "Select Shampoo Conditioner Cream Mask Oil Serum Color Appliances Treatment Styl…" at bounding box center [547, 245] width 313 height 22
select select "1571801101"
click at [391, 234] on select "Select Shampoo Conditioner Cream Mask Oil Serum Color Appliances Treatment Styl…" at bounding box center [547, 245] width 313 height 22
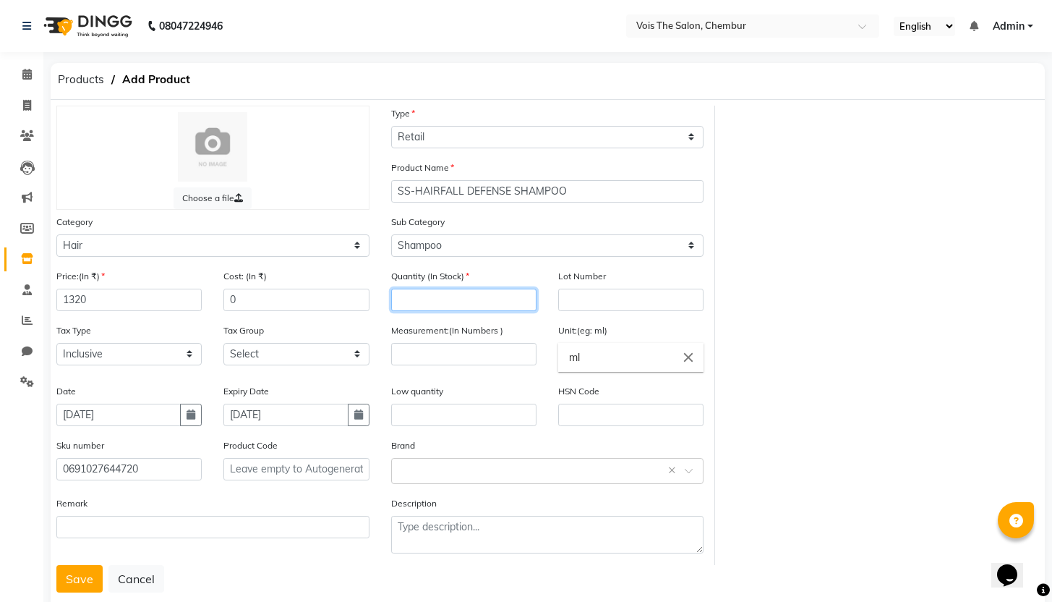
click at [426, 299] on input "number" at bounding box center [463, 300] width 145 height 22
type input "2"
click at [440, 353] on input "number" at bounding box center [463, 354] width 145 height 22
type input "200"
click at [450, 469] on input "text" at bounding box center [533, 469] width 268 height 15
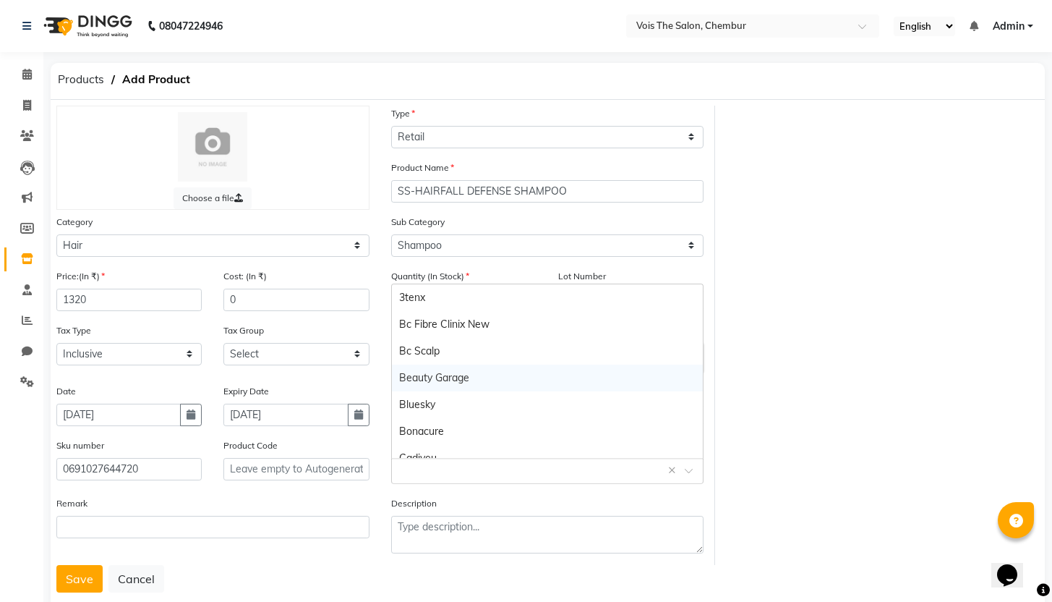
click at [457, 383] on div "Beauty Garage" at bounding box center [548, 378] width 312 height 27
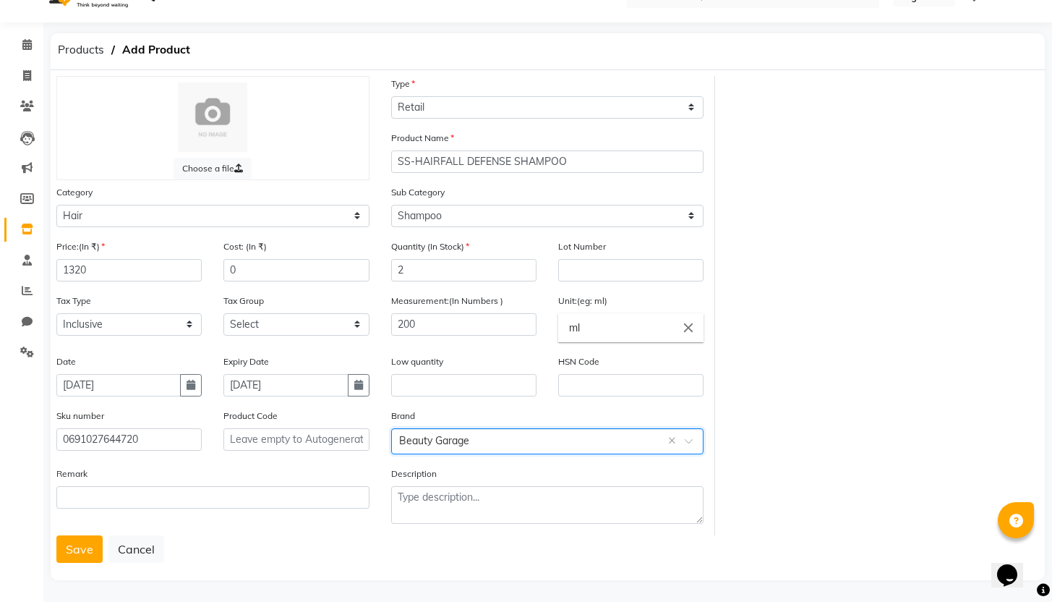
scroll to position [33, 0]
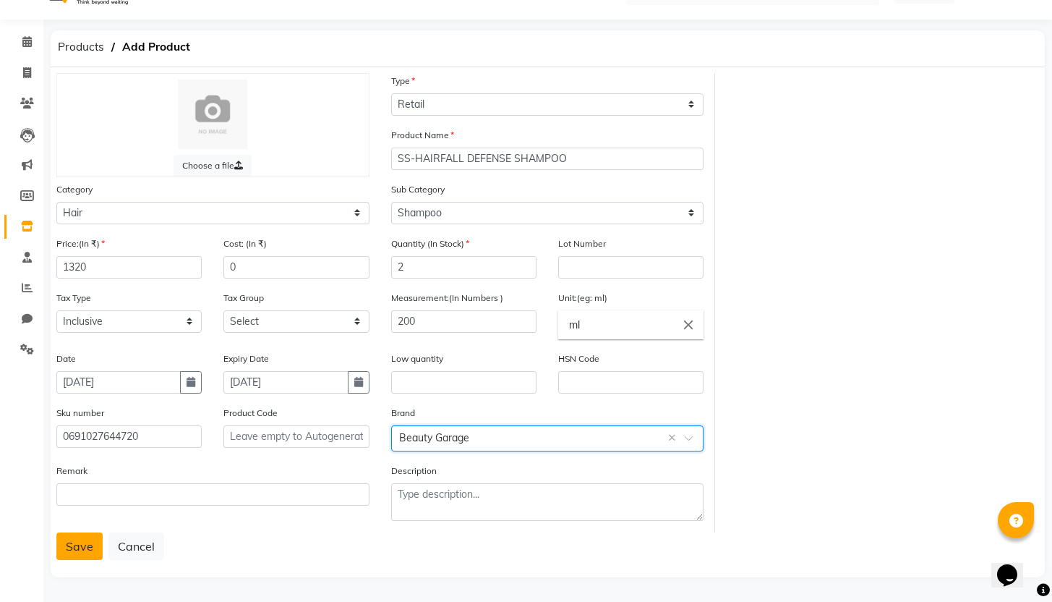
click at [85, 542] on button "Save" at bounding box center [79, 545] width 46 height 27
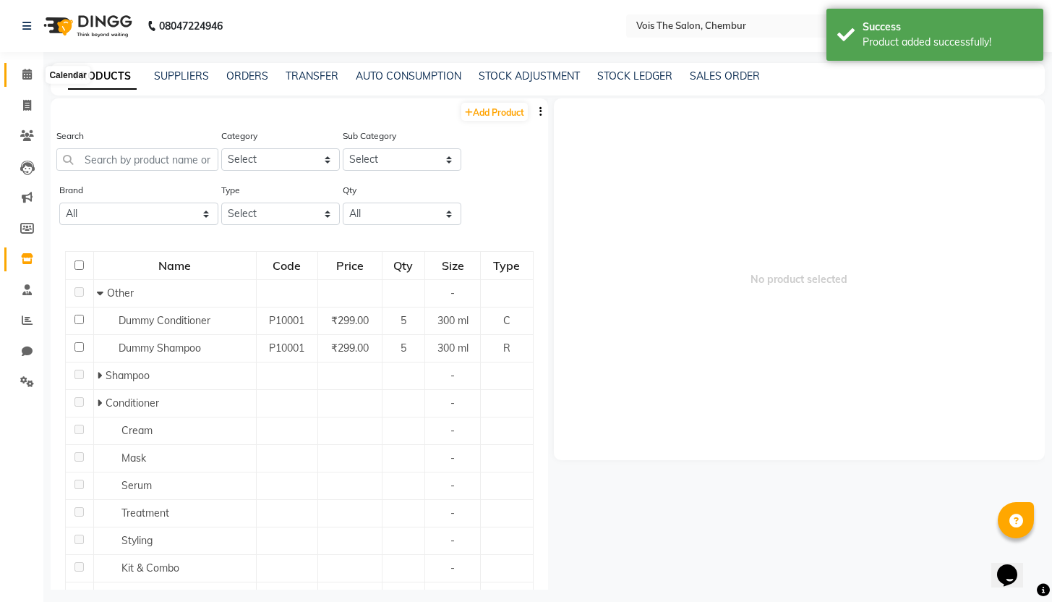
click at [20, 72] on span at bounding box center [26, 75] width 25 height 17
